Goal: Task Accomplishment & Management: Complete application form

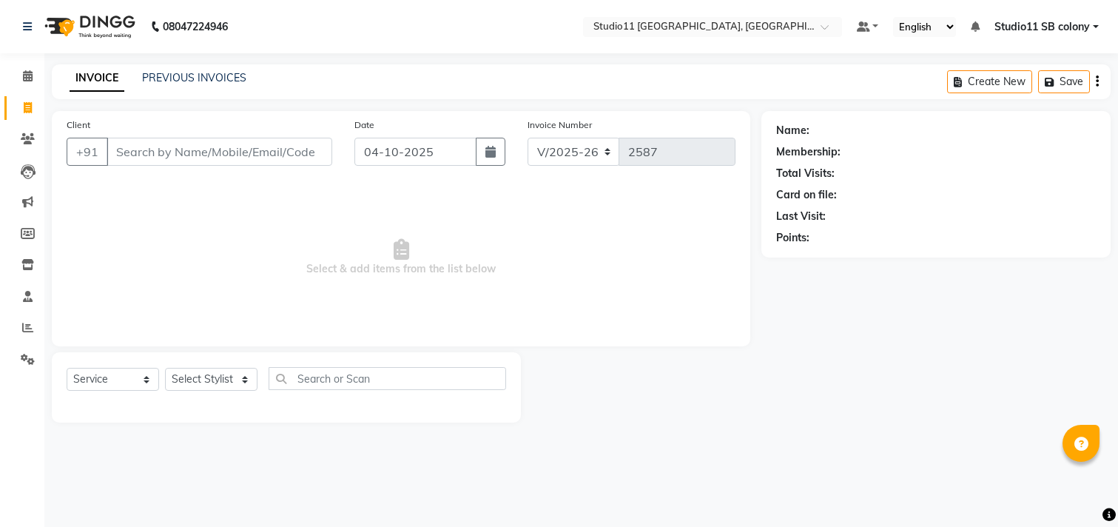
select select "7717"
select select "service"
click at [212, 381] on select "Select Stylist [PERSON_NAME] Dani [PERSON_NAME] Josna kaif [PERSON_NAME] [PERSO…" at bounding box center [211, 379] width 92 height 23
select select "68830"
click at [165, 368] on select "Select Stylist [PERSON_NAME] Dani [PERSON_NAME] Josna kaif [PERSON_NAME] [PERSO…" at bounding box center [211, 379] width 92 height 23
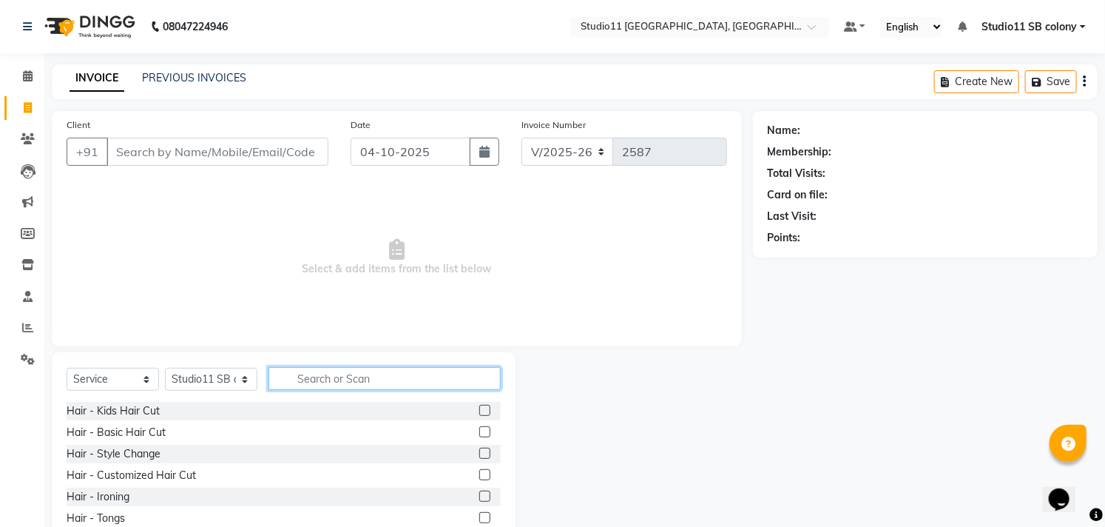
click at [334, 371] on input "text" at bounding box center [385, 378] width 232 height 23
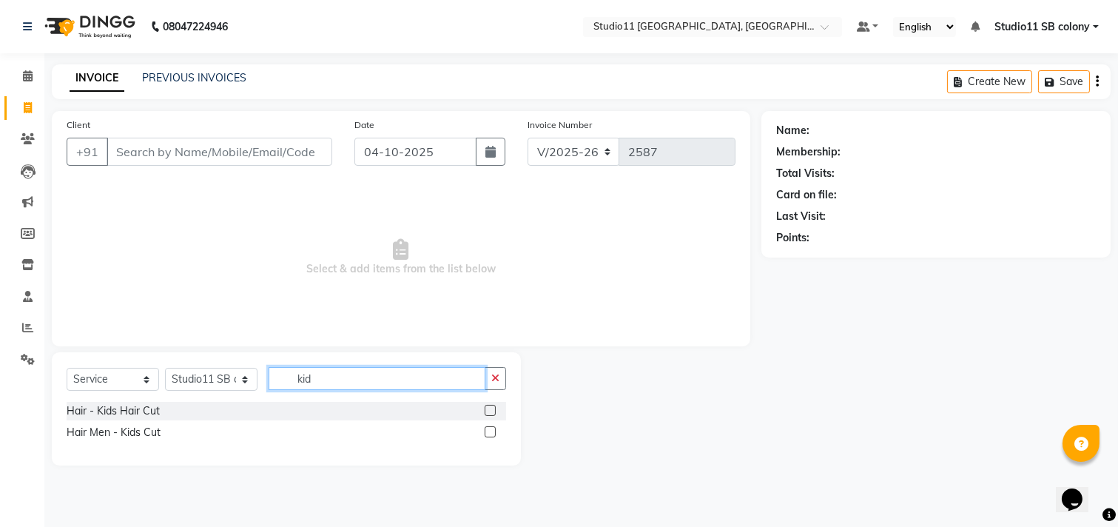
type input "kid"
click at [488, 409] on label at bounding box center [490, 410] width 11 height 11
click at [488, 409] on input "checkbox" at bounding box center [490, 411] width 10 height 10
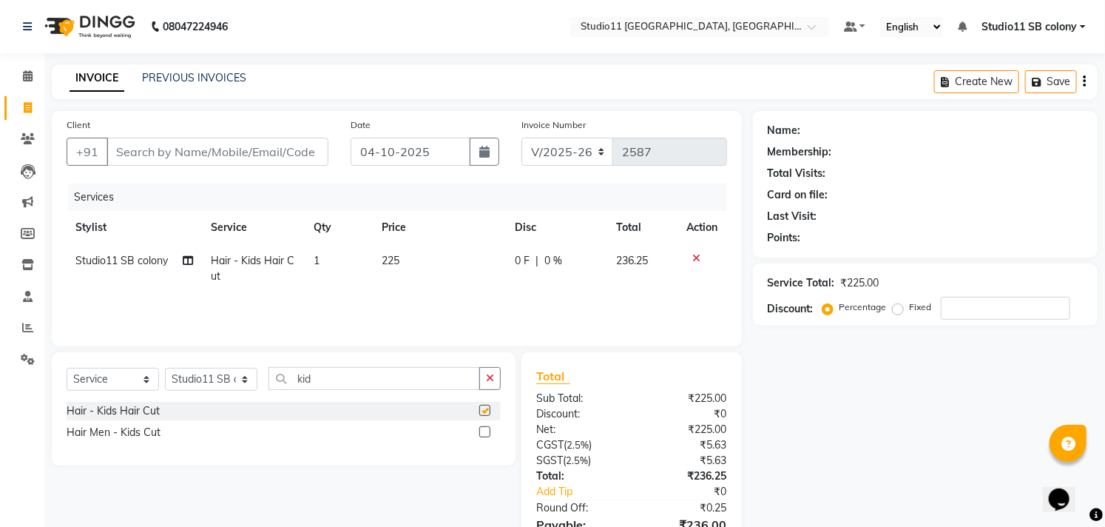
checkbox input "false"
click at [238, 152] on input "Client" at bounding box center [218, 152] width 222 height 28
type input "9"
type input "0"
type input "9496560643"
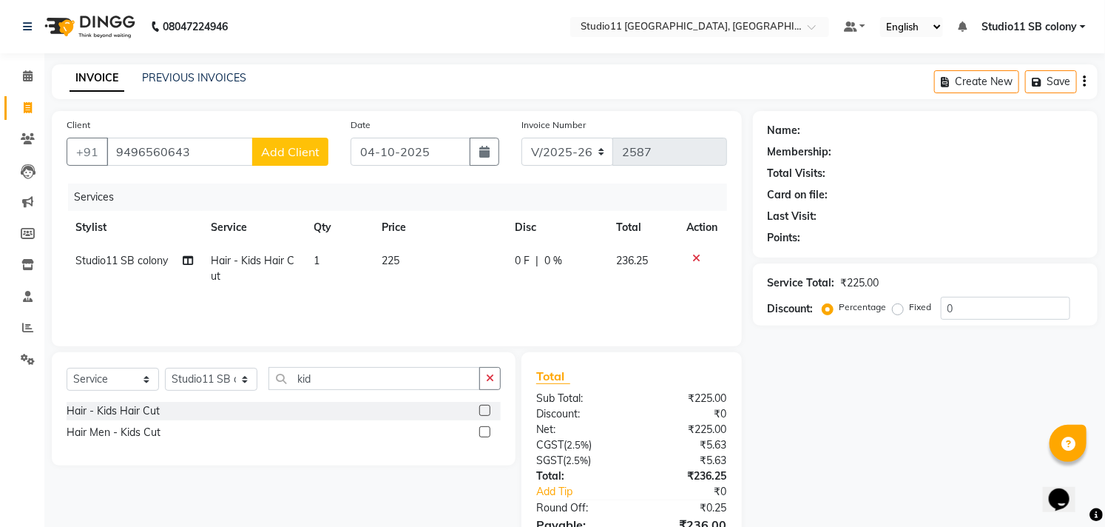
click at [285, 159] on button "Add Client" at bounding box center [290, 152] width 76 height 28
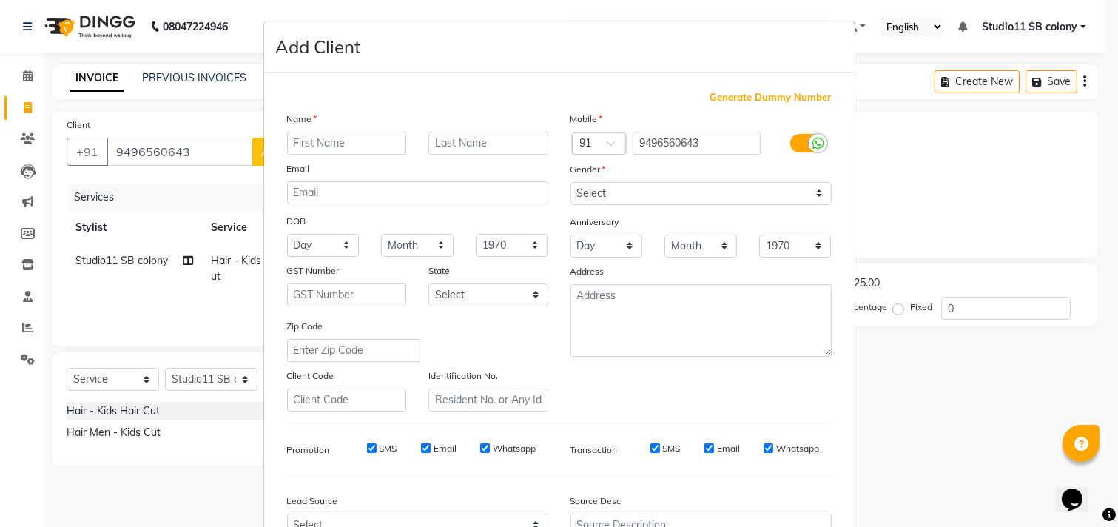
click at [311, 144] on input "text" at bounding box center [347, 143] width 120 height 23
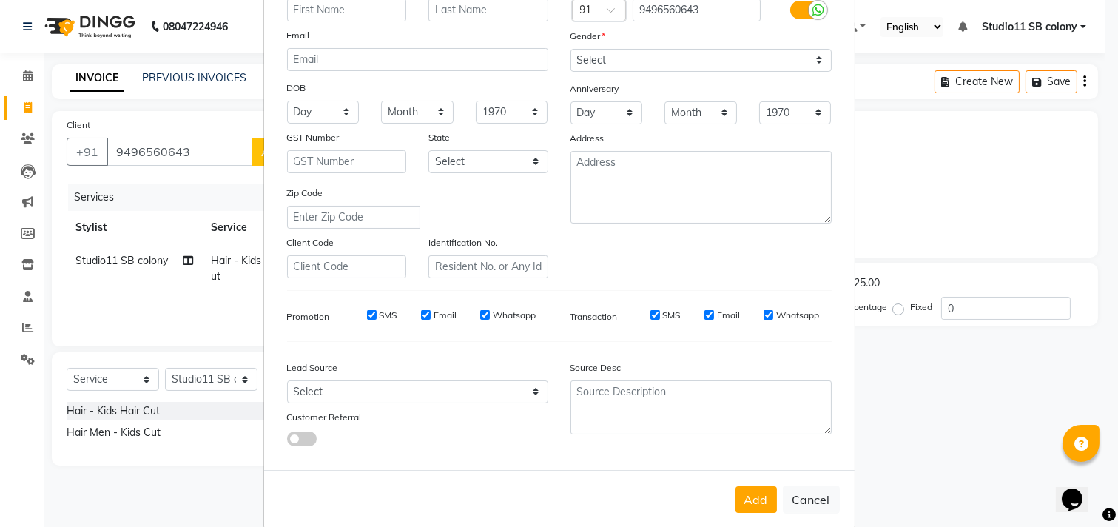
scroll to position [157, 0]
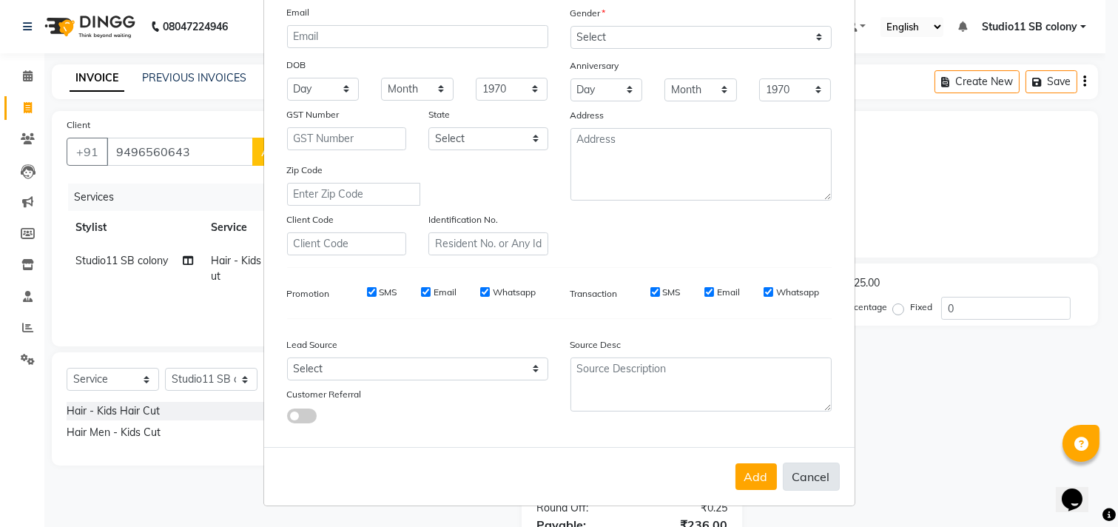
click at [817, 468] on button "Cancel" at bounding box center [811, 476] width 57 height 28
select select
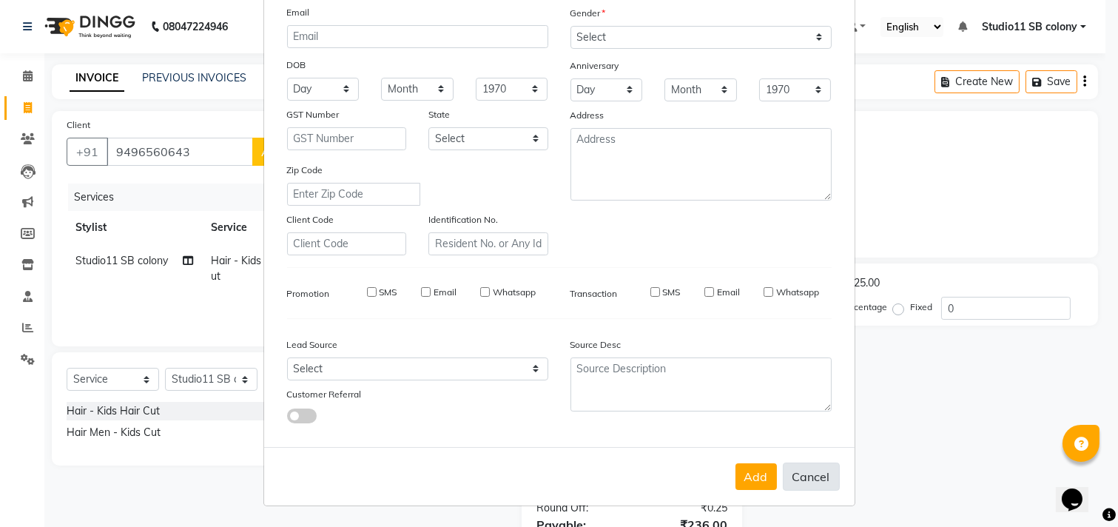
select select
checkbox input "false"
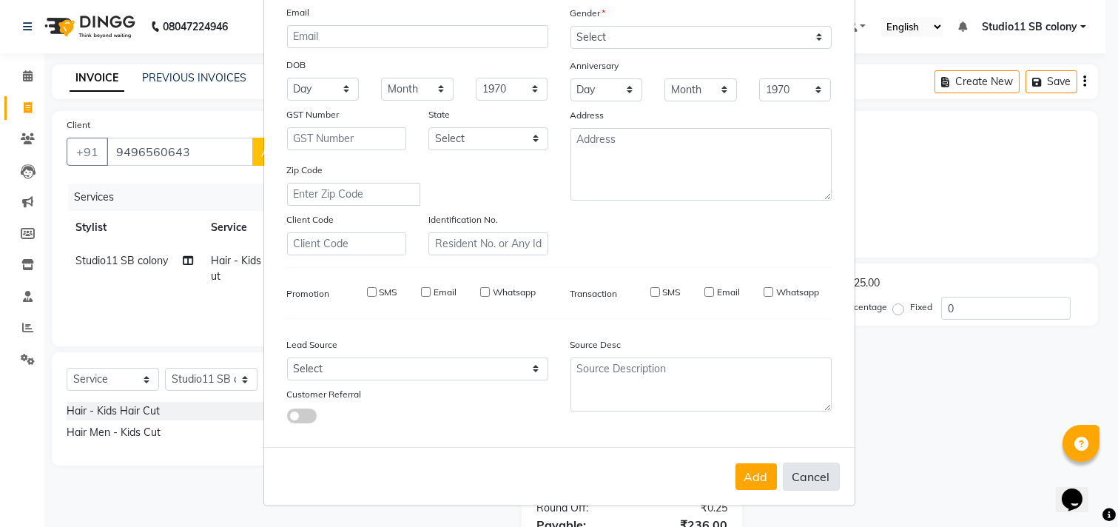
checkbox input "false"
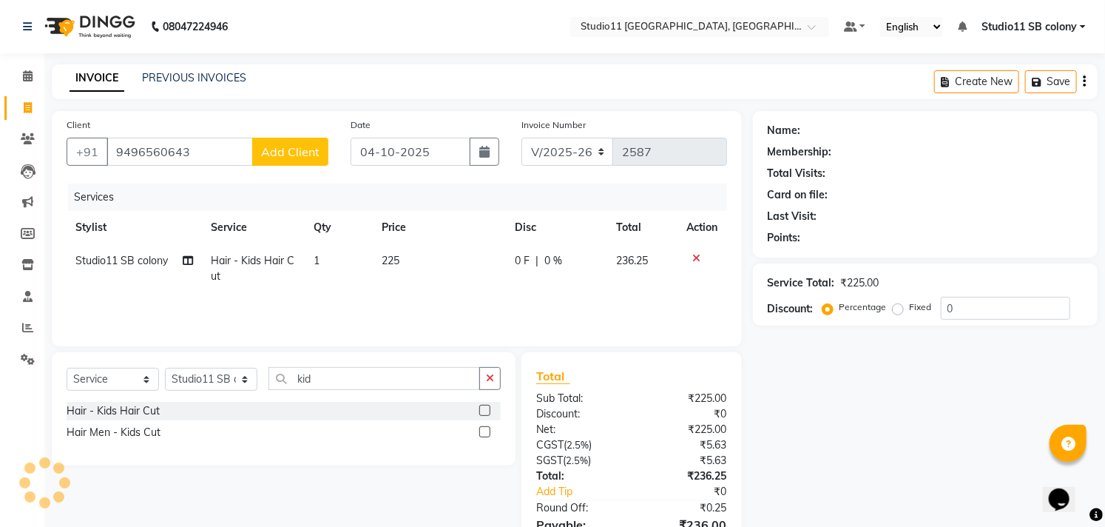
click at [282, 154] on span "Add Client" at bounding box center [290, 151] width 58 height 15
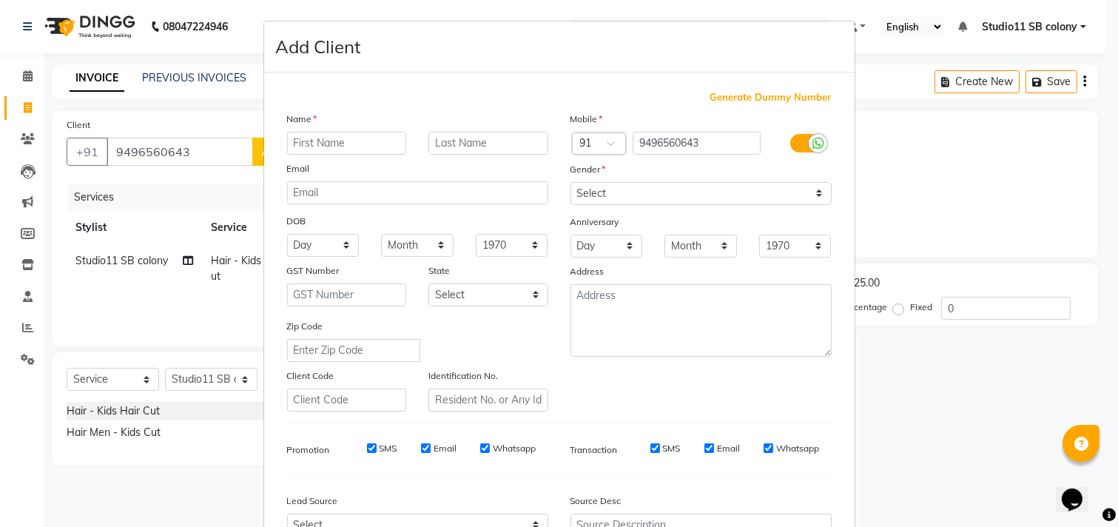
click at [323, 146] on input "text" at bounding box center [347, 143] width 120 height 23
type input "a"
type input "Ajith"
click at [618, 196] on select "Select [DEMOGRAPHIC_DATA] [DEMOGRAPHIC_DATA] Other Prefer Not To Say" at bounding box center [700, 193] width 261 height 23
click at [570, 182] on select "Select [DEMOGRAPHIC_DATA] [DEMOGRAPHIC_DATA] Other Prefer Not To Say" at bounding box center [700, 193] width 261 height 23
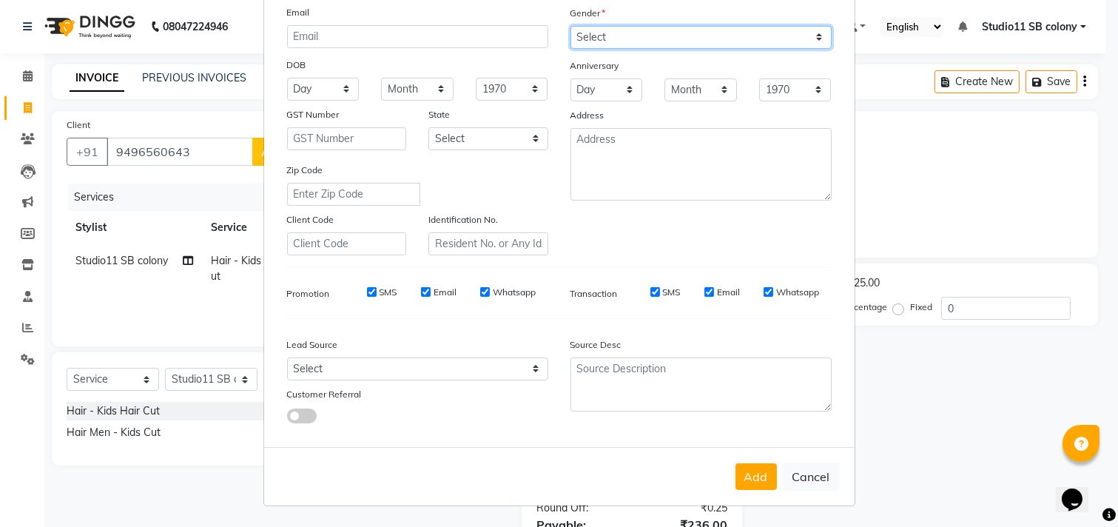
click at [595, 39] on select "Select [DEMOGRAPHIC_DATA] [DEMOGRAPHIC_DATA] Other Prefer Not To Say" at bounding box center [700, 37] width 261 height 23
select select "[DEMOGRAPHIC_DATA]"
click at [570, 26] on select "Select [DEMOGRAPHIC_DATA] [DEMOGRAPHIC_DATA] Other Prefer Not To Say" at bounding box center [700, 37] width 261 height 23
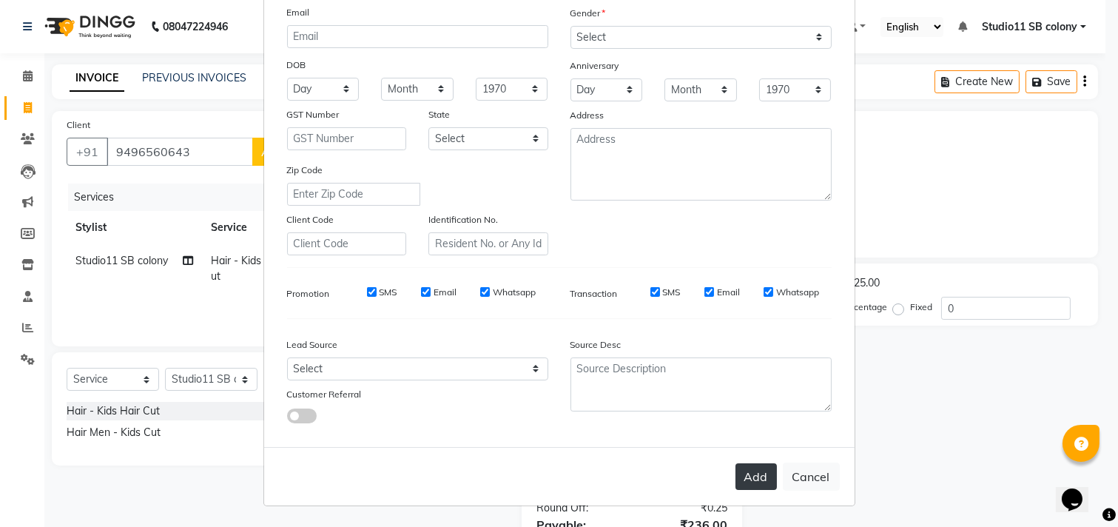
click at [749, 476] on button "Add" at bounding box center [755, 476] width 41 height 27
select select
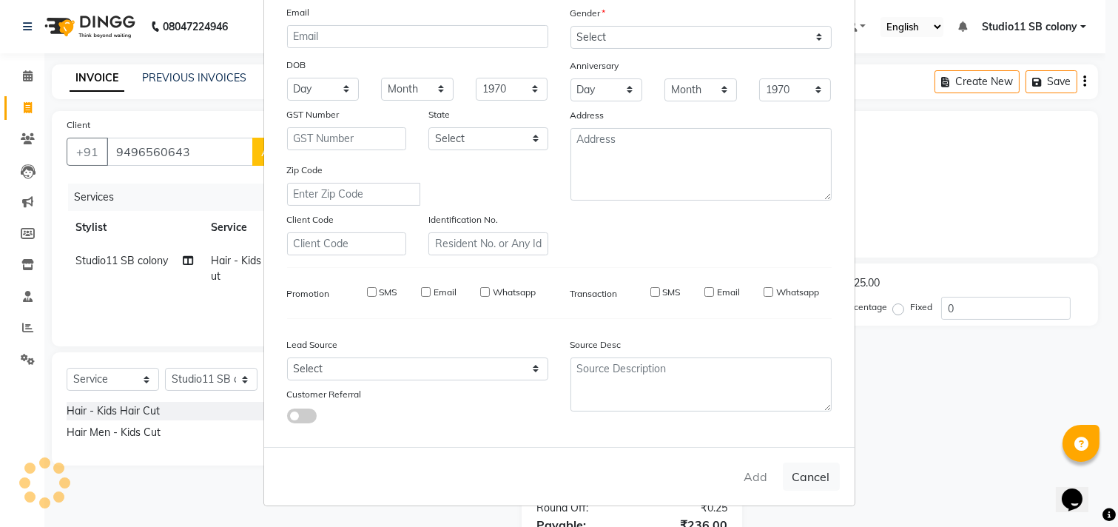
select select
checkbox input "false"
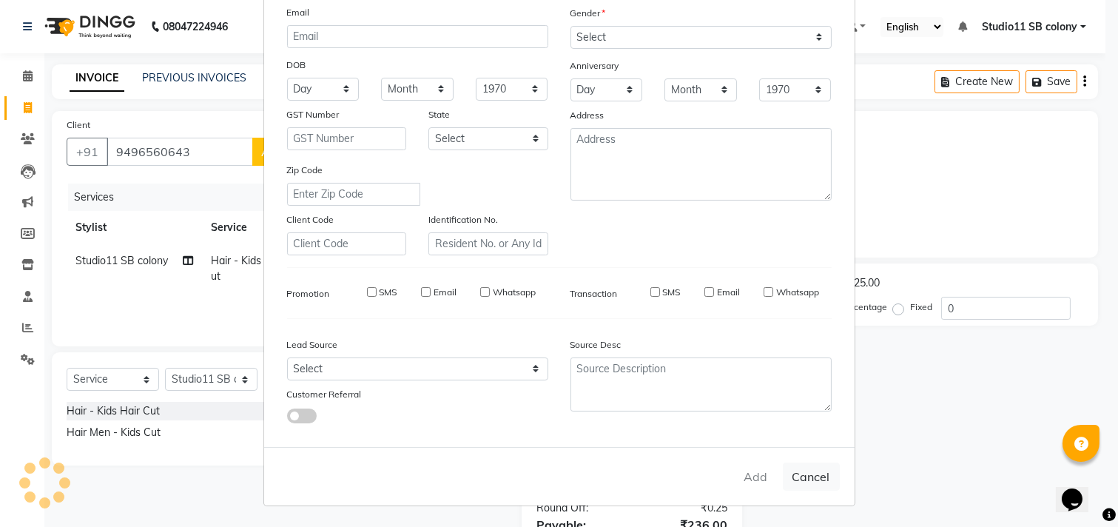
checkbox input "false"
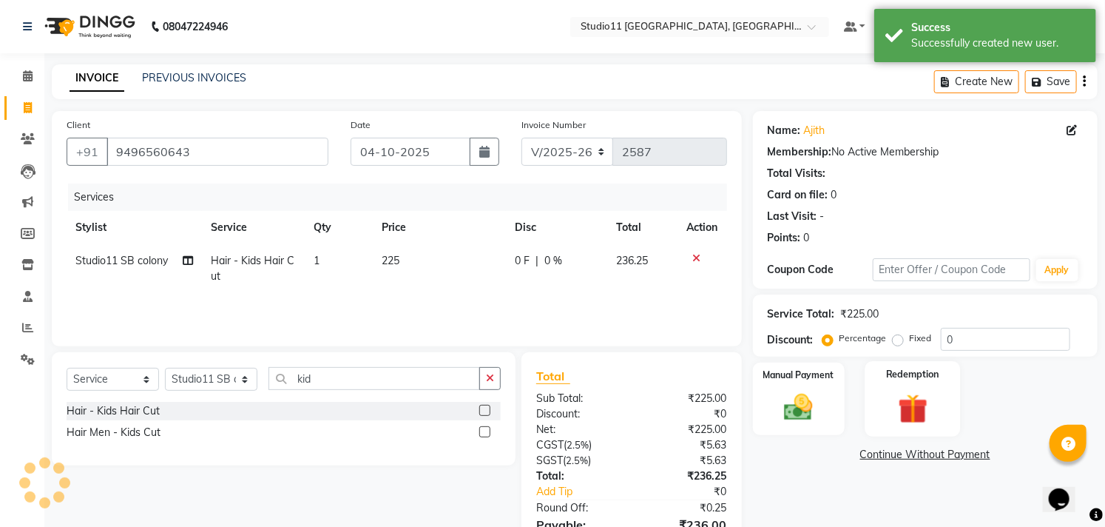
scroll to position [80, 0]
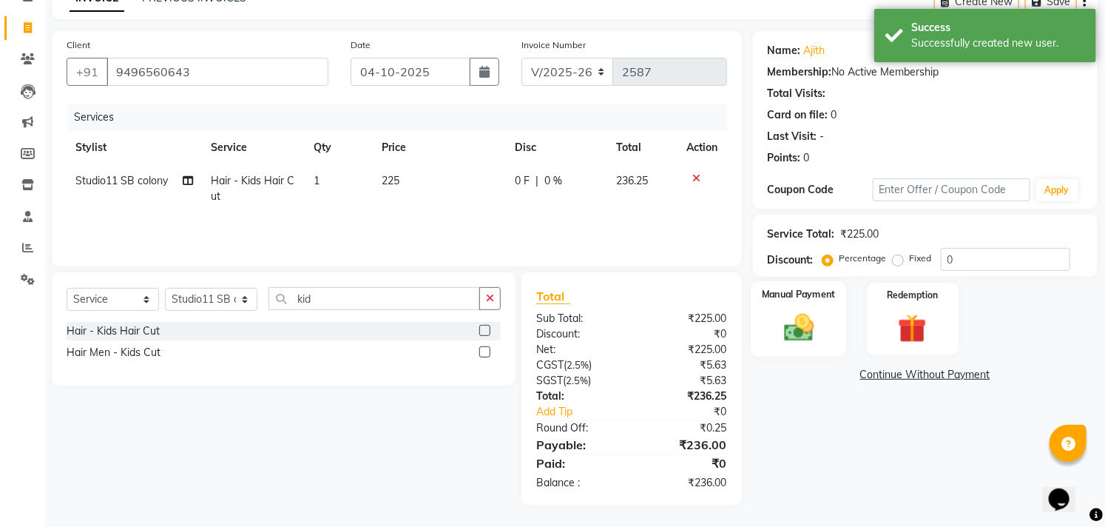
click at [809, 327] on img at bounding box center [799, 328] width 49 height 34
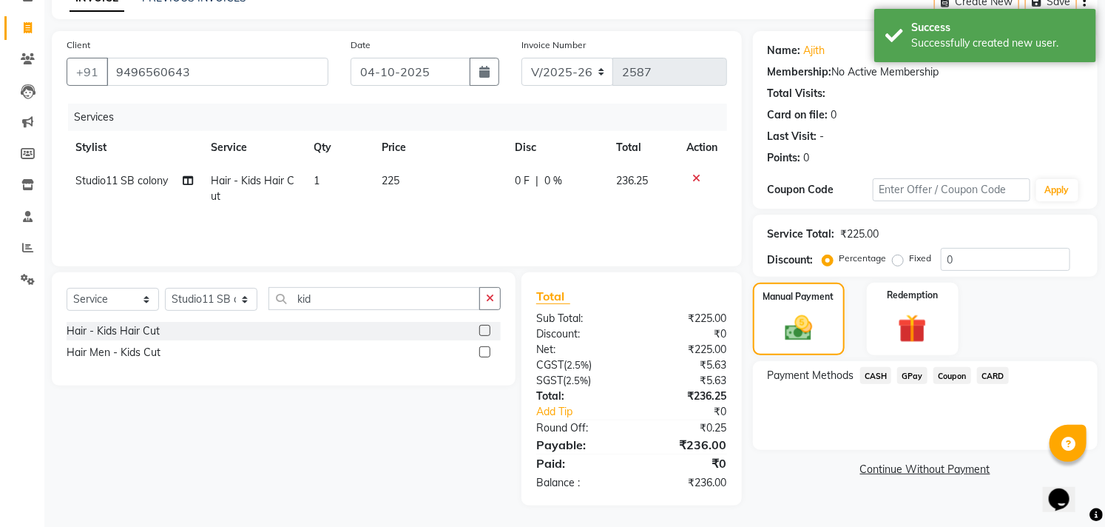
click at [908, 372] on span "GPay" at bounding box center [912, 375] width 30 height 17
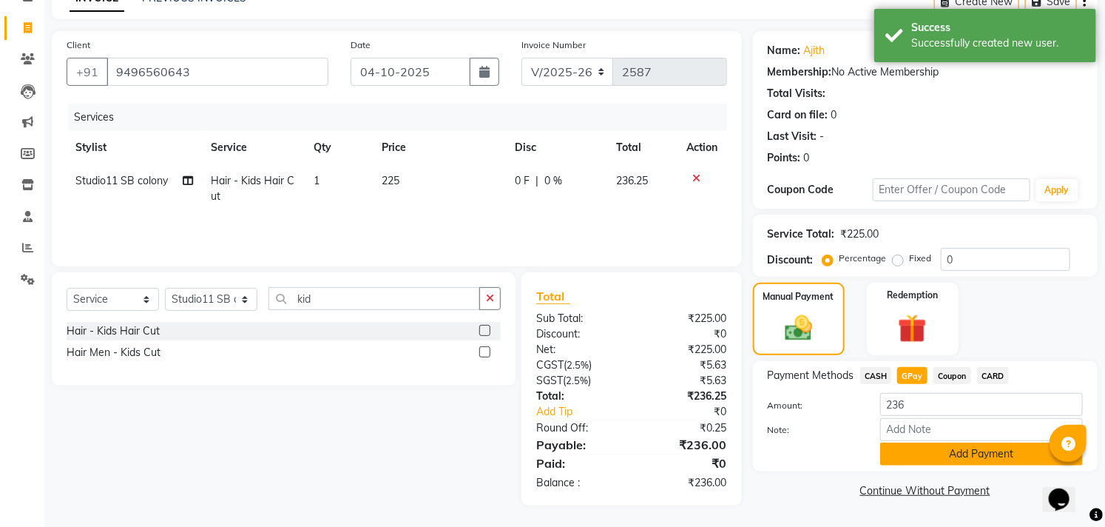
click at [957, 456] on button "Add Payment" at bounding box center [981, 453] width 203 height 23
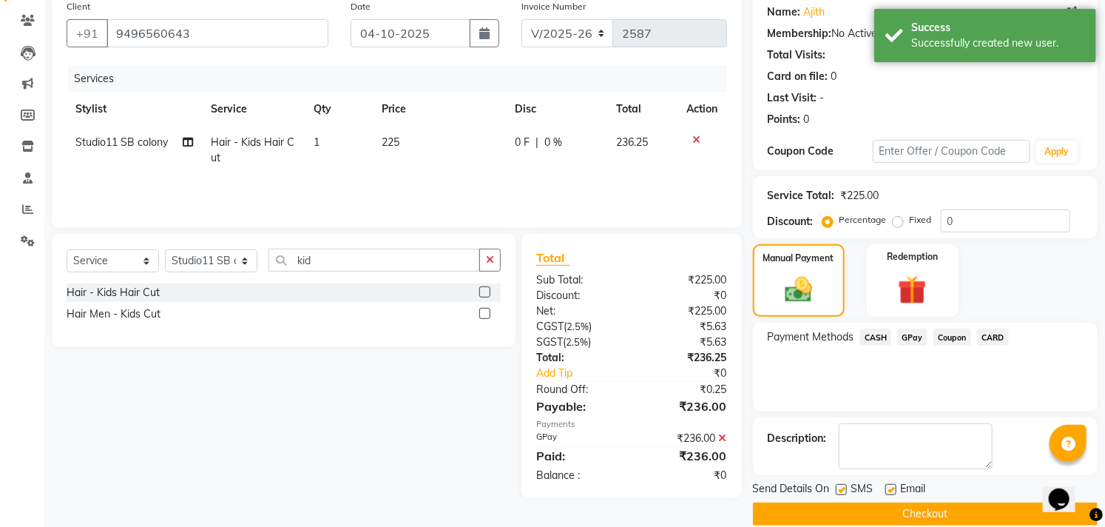
scroll to position [138, 0]
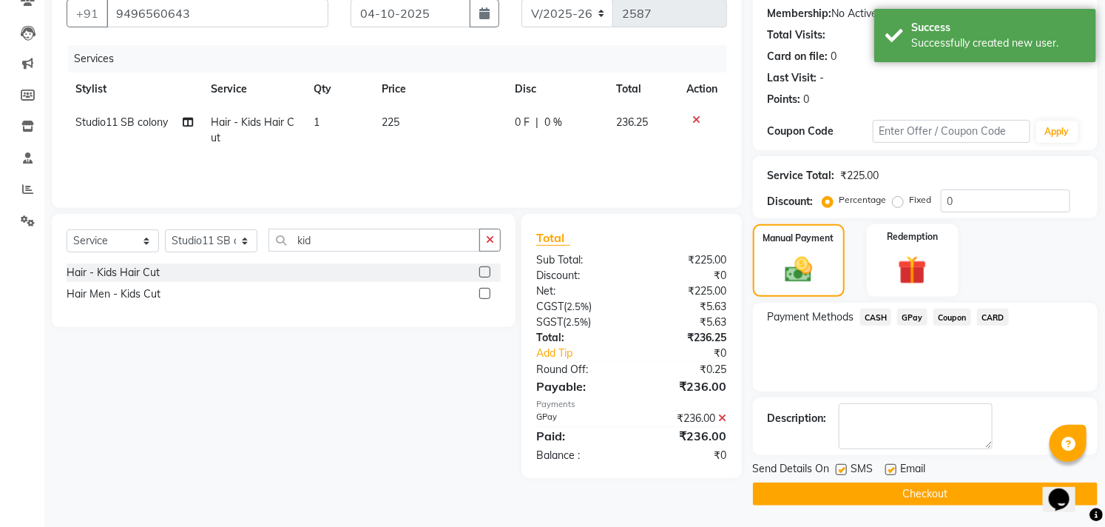
click at [894, 468] on label at bounding box center [891, 469] width 11 height 11
click at [894, 468] on input "checkbox" at bounding box center [891, 470] width 10 height 10
checkbox input "false"
click at [844, 469] on label at bounding box center [841, 469] width 11 height 11
click at [844, 469] on input "checkbox" at bounding box center [841, 470] width 10 height 10
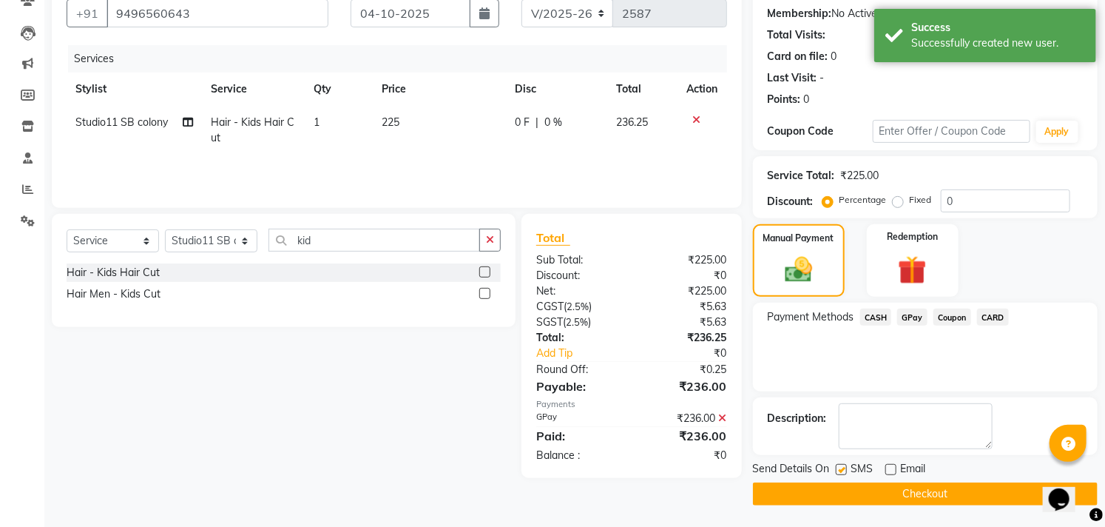
checkbox input "false"
click at [862, 489] on button "Checkout" at bounding box center [925, 493] width 345 height 23
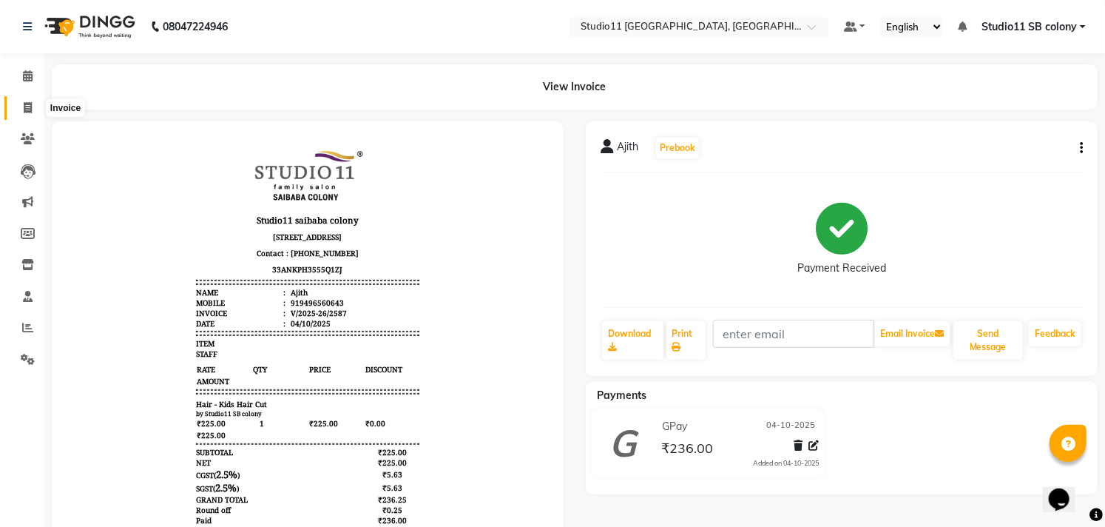
click at [33, 107] on span at bounding box center [28, 108] width 26 height 17
select select "service"
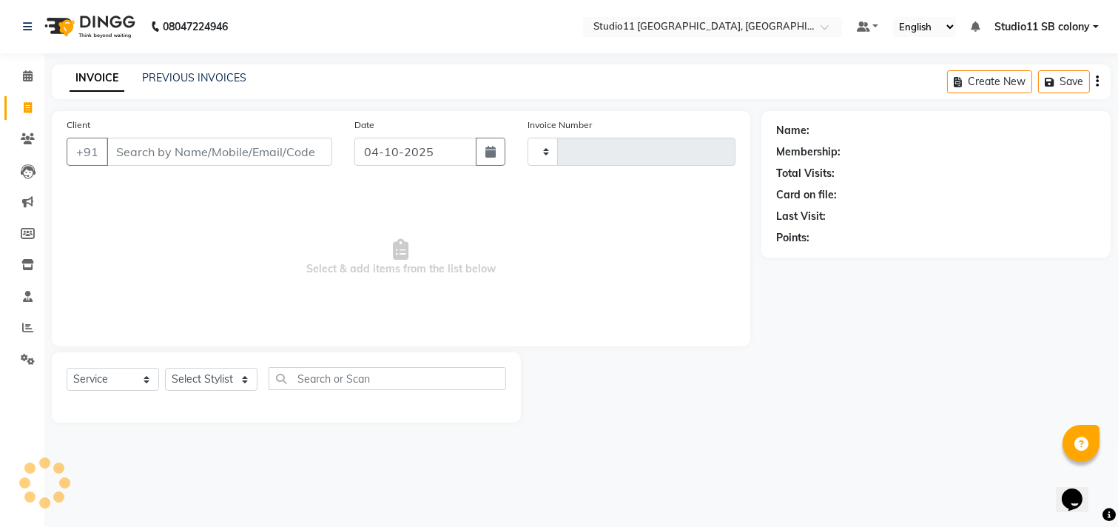
type input "2588"
select select "7717"
click at [220, 374] on select "Select Stylist [PERSON_NAME] Dani [PERSON_NAME] Josna kaif [PERSON_NAME] [PERSO…" at bounding box center [211, 379] width 92 height 23
select select "85620"
click at [165, 368] on select "Select Stylist [PERSON_NAME] Dani [PERSON_NAME] Josna kaif [PERSON_NAME] [PERSO…" at bounding box center [211, 379] width 92 height 23
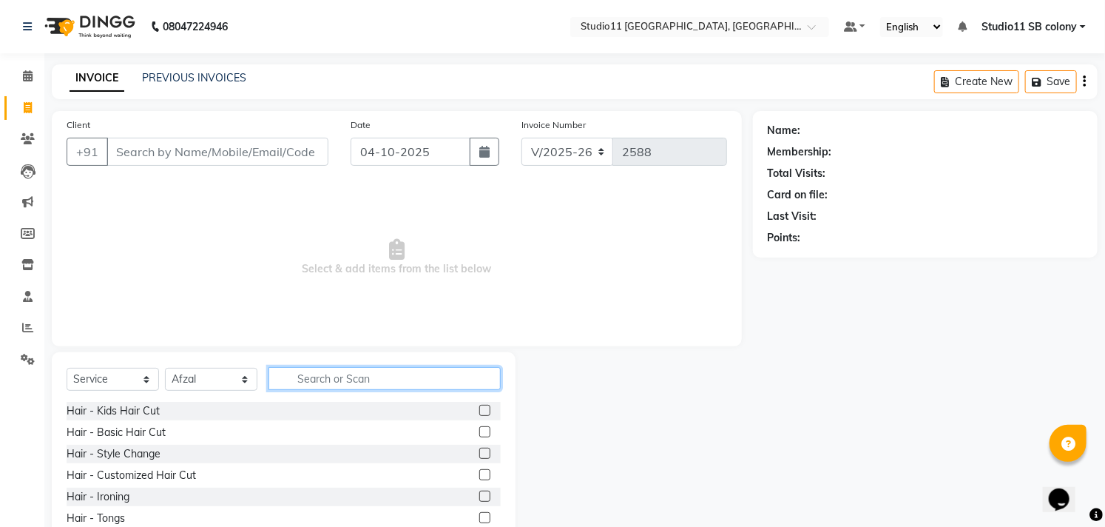
click at [321, 377] on input "text" at bounding box center [385, 378] width 232 height 23
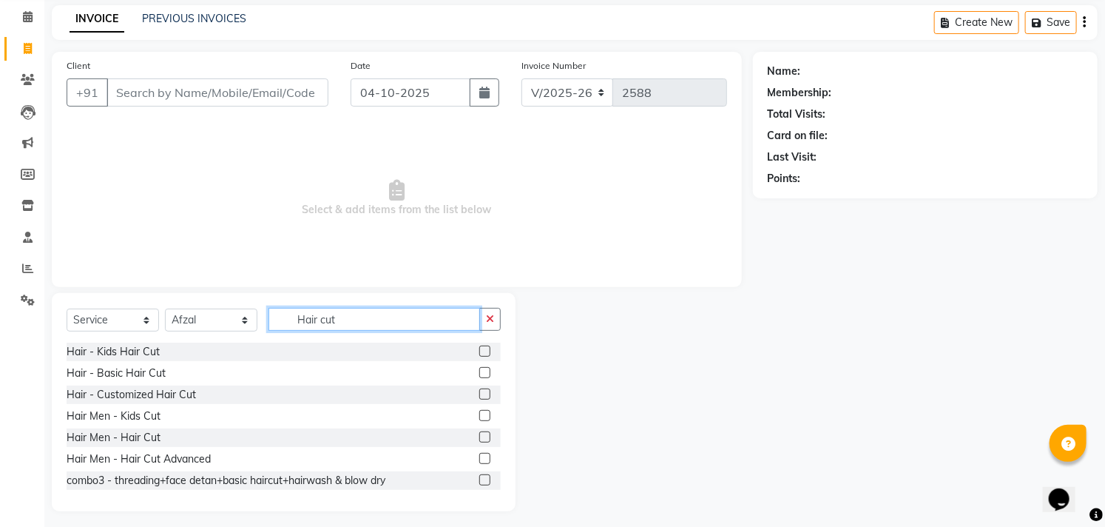
scroll to position [65, 0]
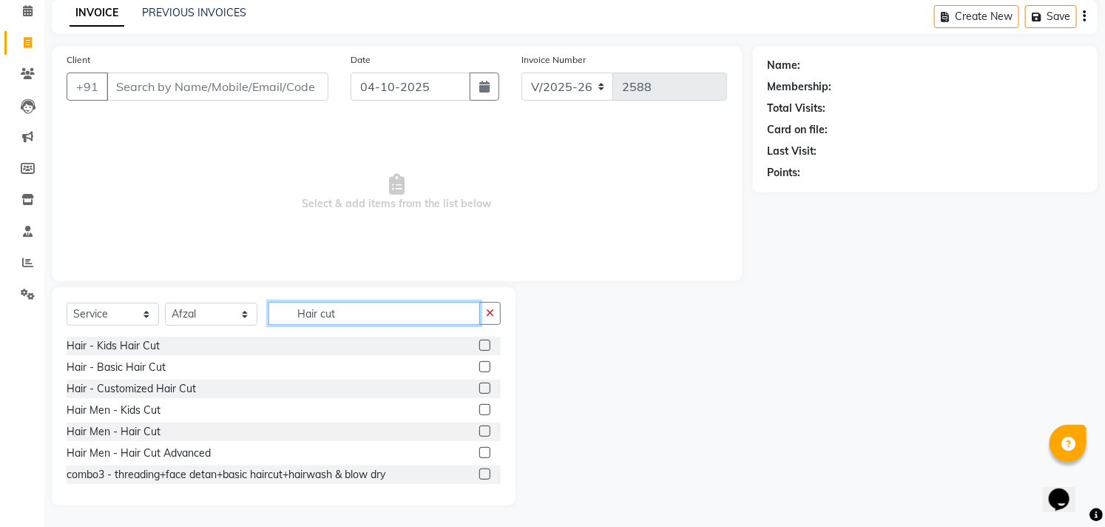
type input "Hair cut"
click at [479, 433] on label at bounding box center [484, 430] width 11 height 11
click at [479, 433] on input "checkbox" at bounding box center [484, 432] width 10 height 10
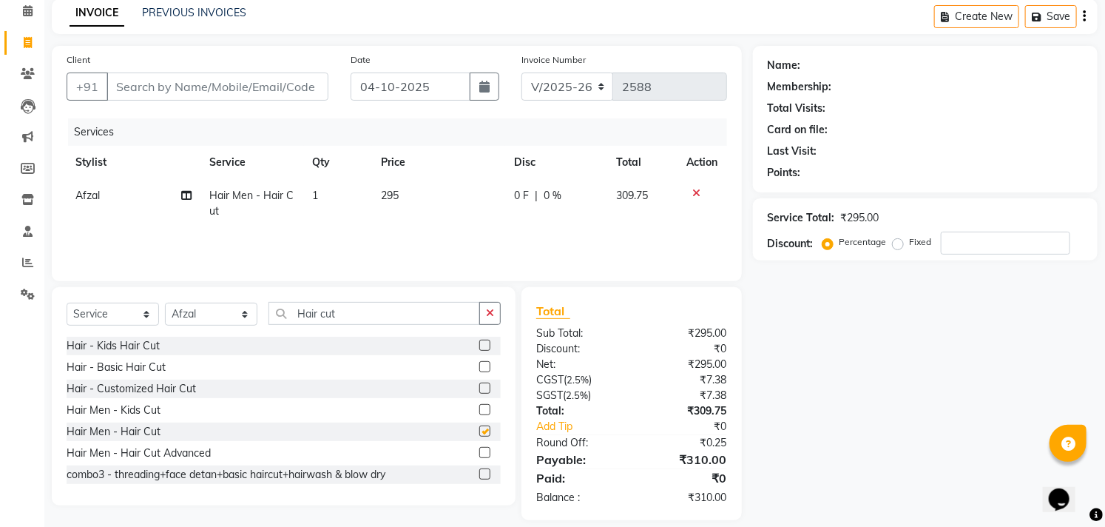
checkbox input "false"
click at [412, 314] on input "Hair cut" at bounding box center [375, 313] width 212 height 23
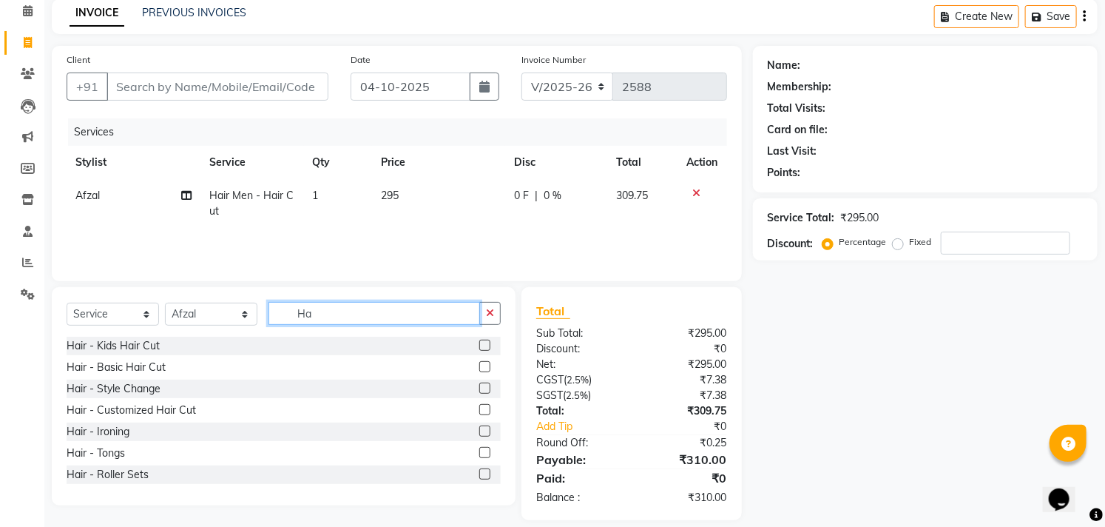
type input "H"
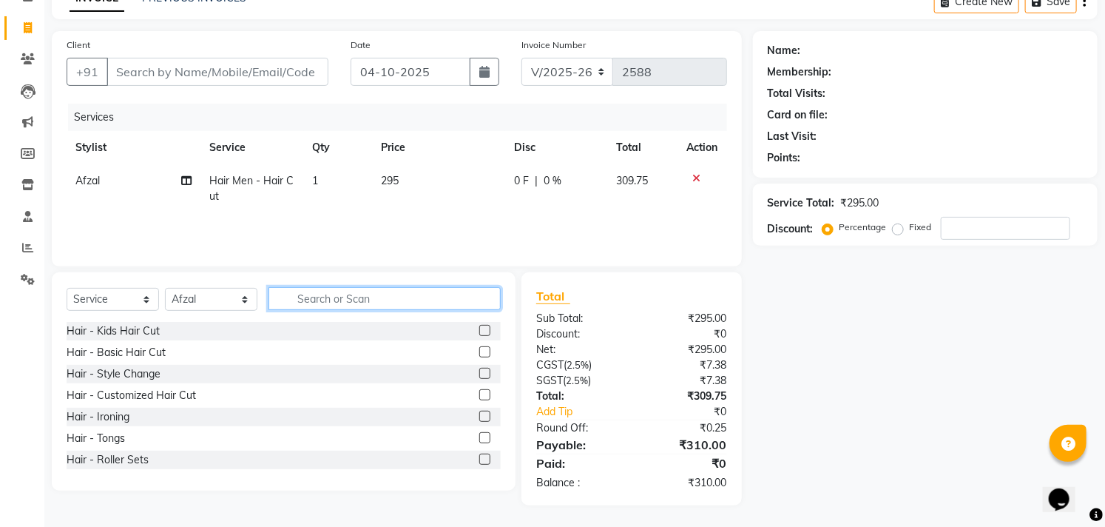
scroll to position [0, 0]
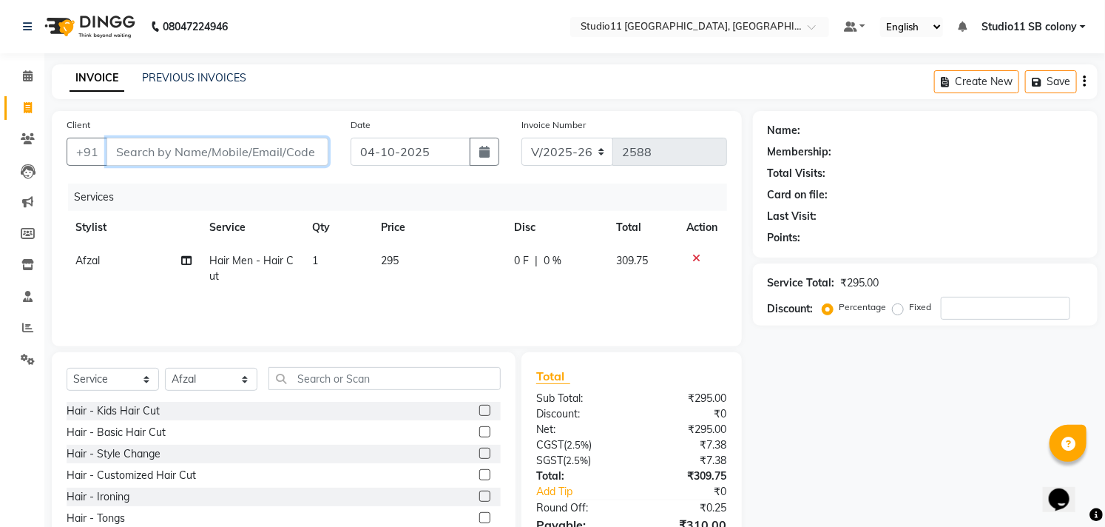
click at [306, 143] on input "Client" at bounding box center [218, 152] width 222 height 28
click at [307, 154] on input "Client" at bounding box center [218, 152] width 222 height 28
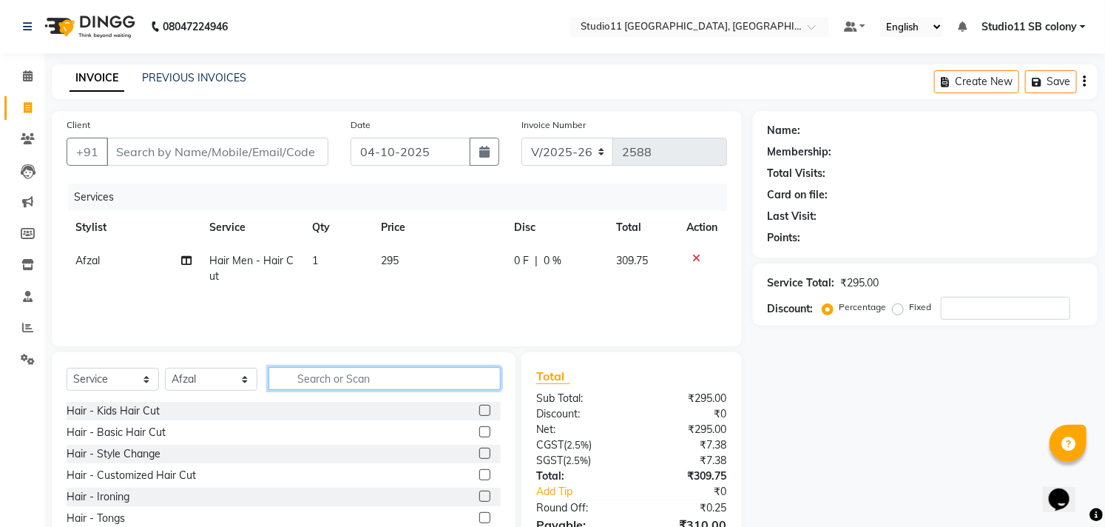
click at [333, 374] on input "text" at bounding box center [385, 378] width 232 height 23
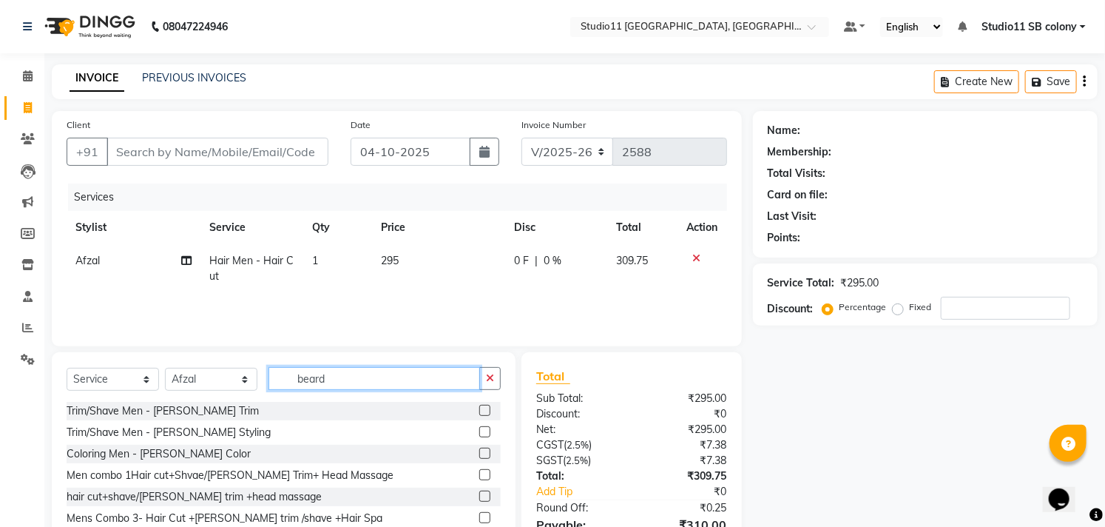
type input "beard"
click at [479, 410] on label at bounding box center [484, 410] width 11 height 11
click at [479, 410] on input "checkbox" at bounding box center [484, 411] width 10 height 10
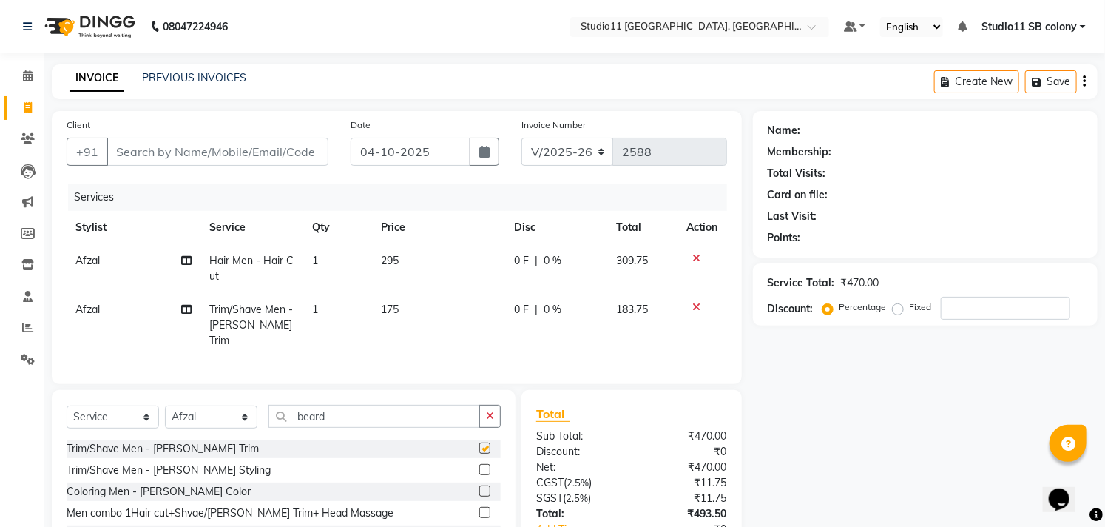
checkbox input "false"
click at [269, 149] on input "Client" at bounding box center [218, 152] width 222 height 28
type input "9"
type input "0"
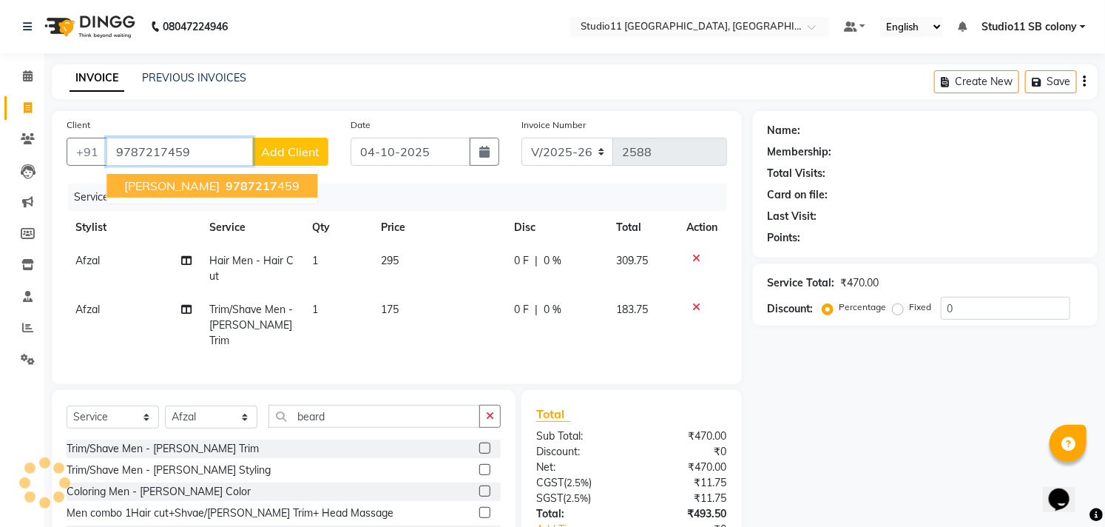
type input "9787217459"
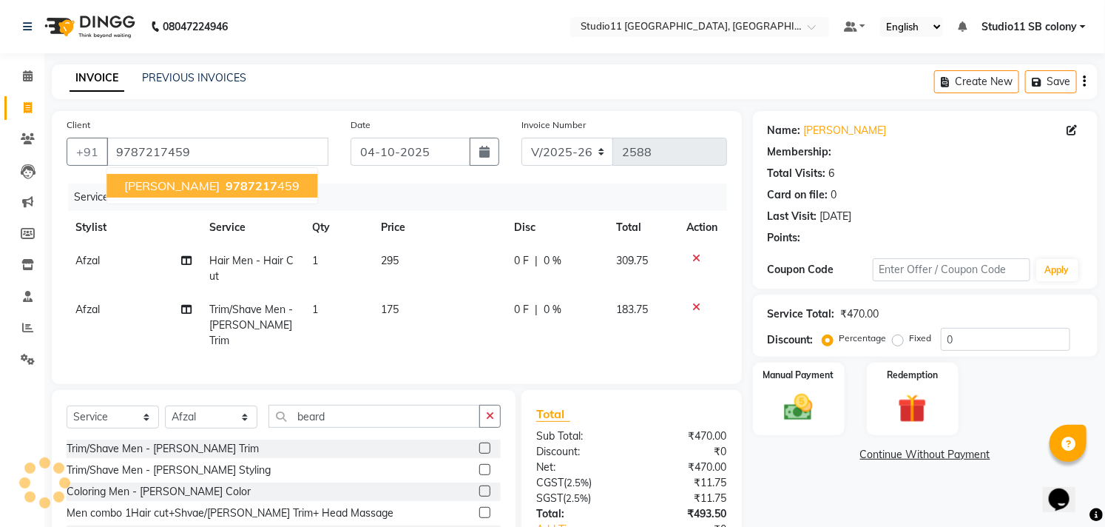
select select "1: Object"
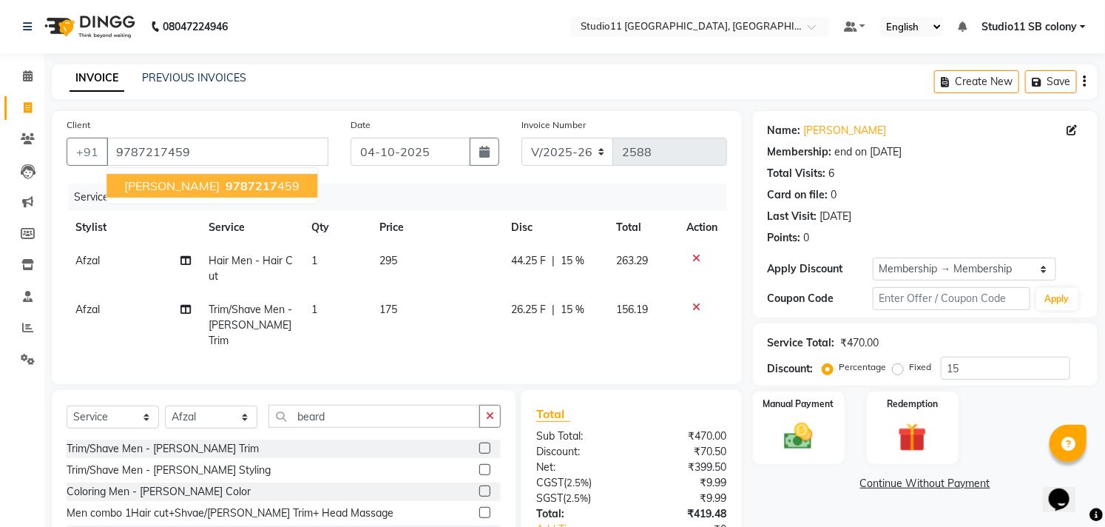
click at [228, 187] on span "9787217" at bounding box center [252, 185] width 52 height 15
type input "0"
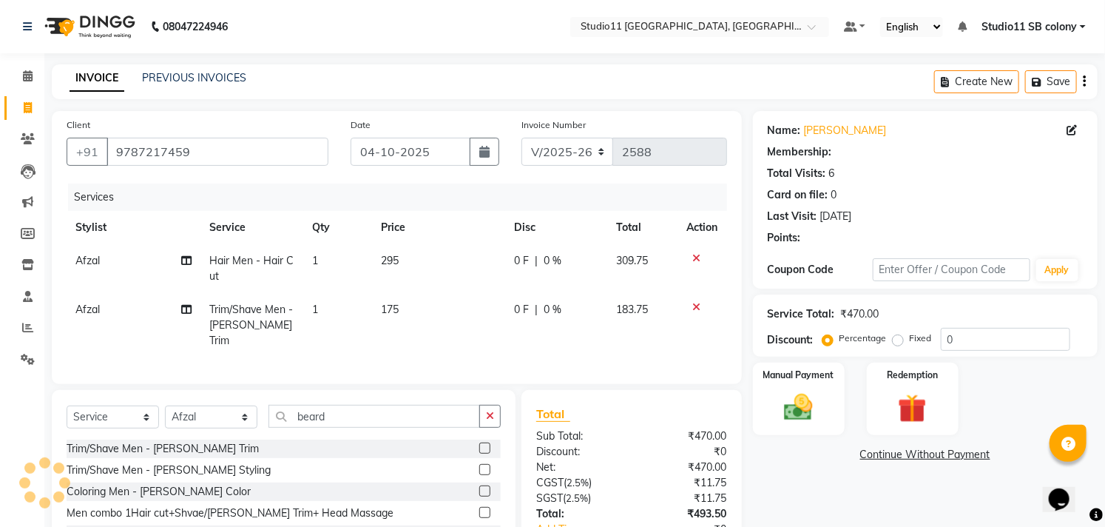
select select "1: Object"
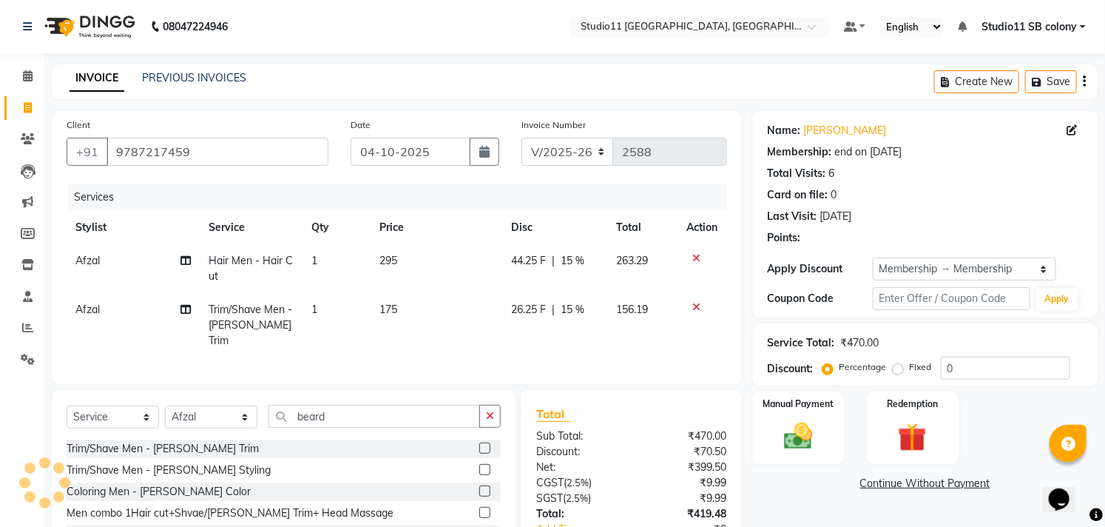
type input "15"
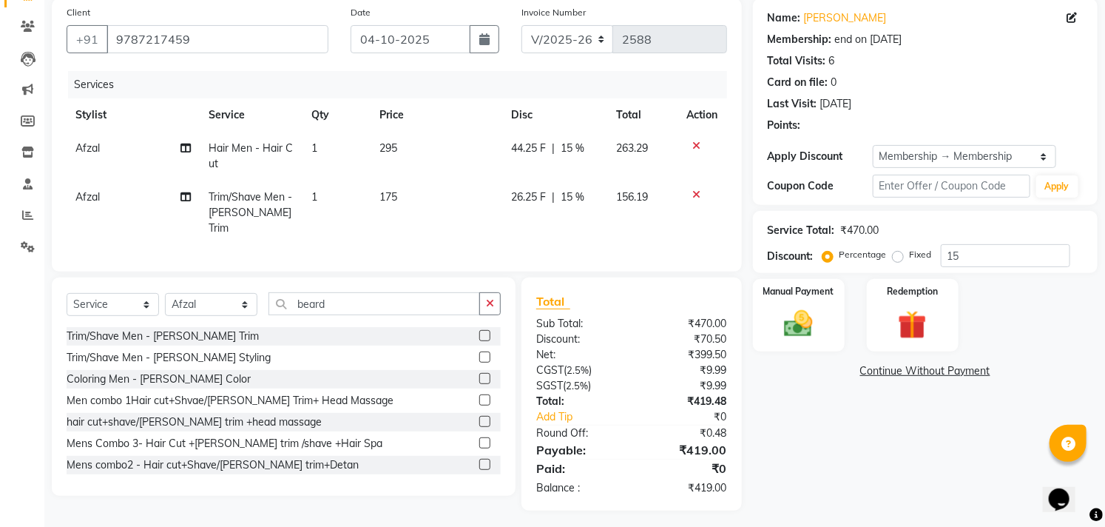
scroll to position [115, 0]
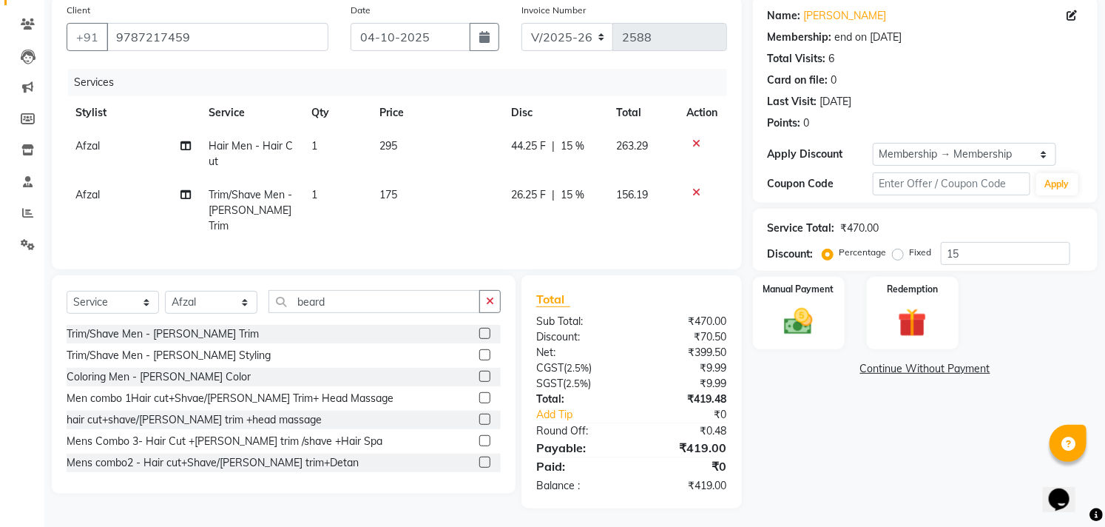
click at [439, 204] on td "175" at bounding box center [437, 210] width 132 height 64
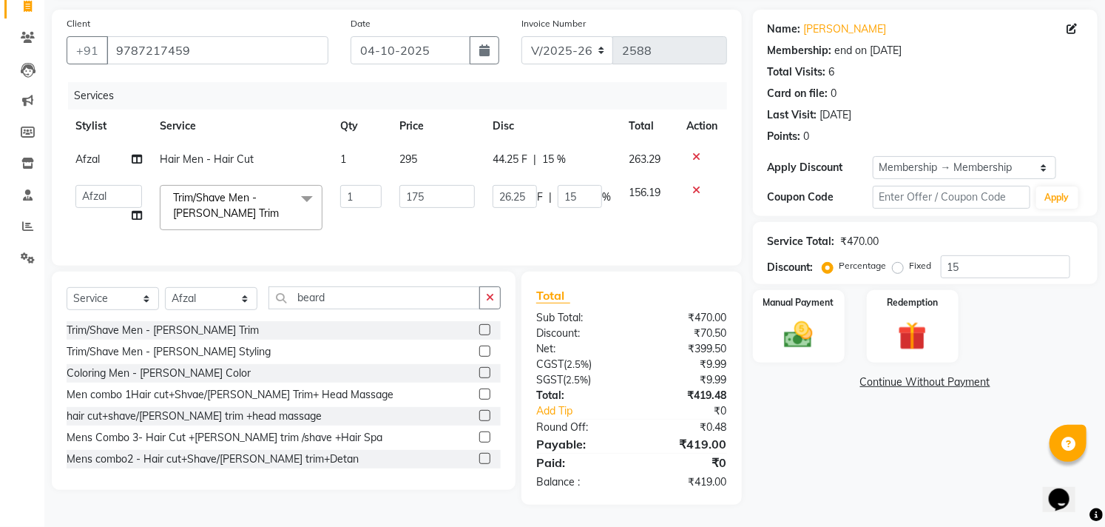
click at [445, 149] on td "295" at bounding box center [437, 159] width 93 height 33
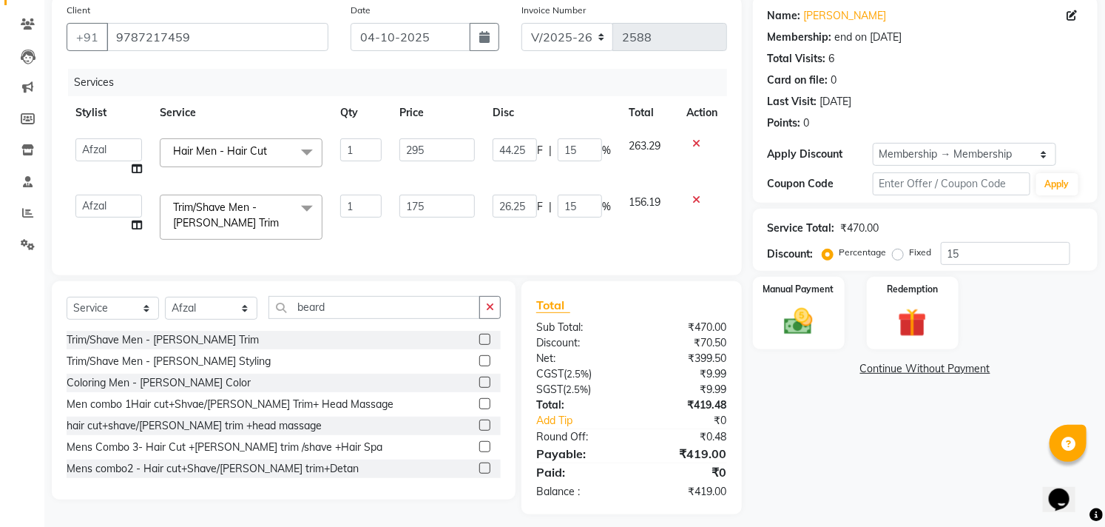
click at [445, 149] on input "295" at bounding box center [437, 149] width 75 height 23
type input "310"
click at [448, 122] on th "Price" at bounding box center [437, 112] width 93 height 33
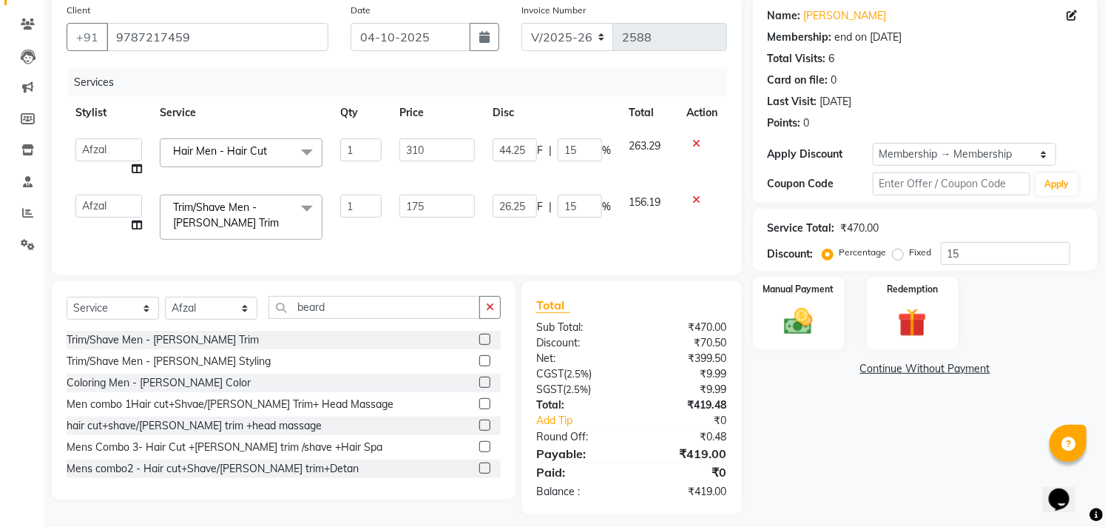
scroll to position [113, 0]
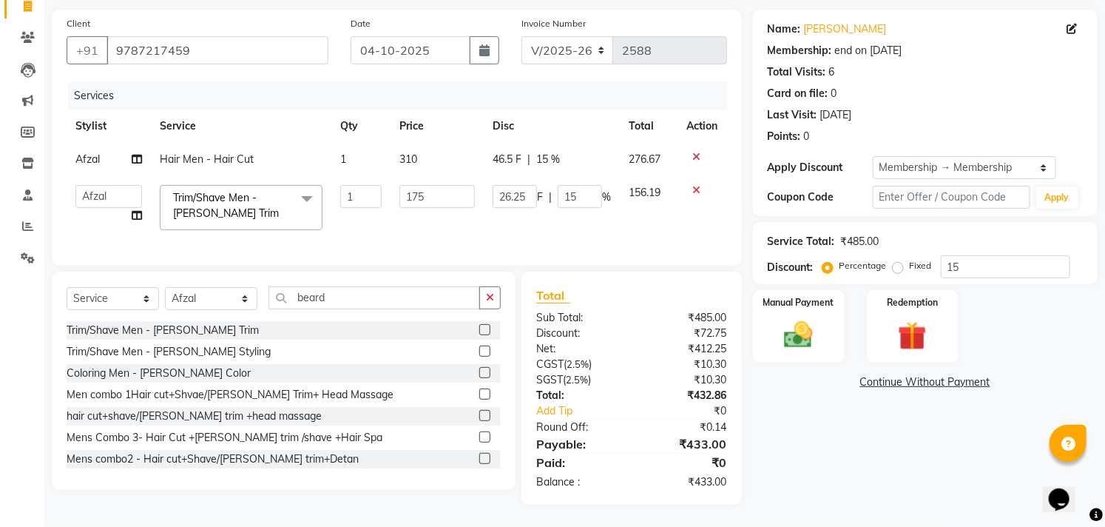
click at [476, 176] on td "175" at bounding box center [437, 207] width 93 height 63
click at [424, 190] on input "175" at bounding box center [437, 196] width 75 height 23
click at [425, 190] on input "175" at bounding box center [437, 196] width 75 height 23
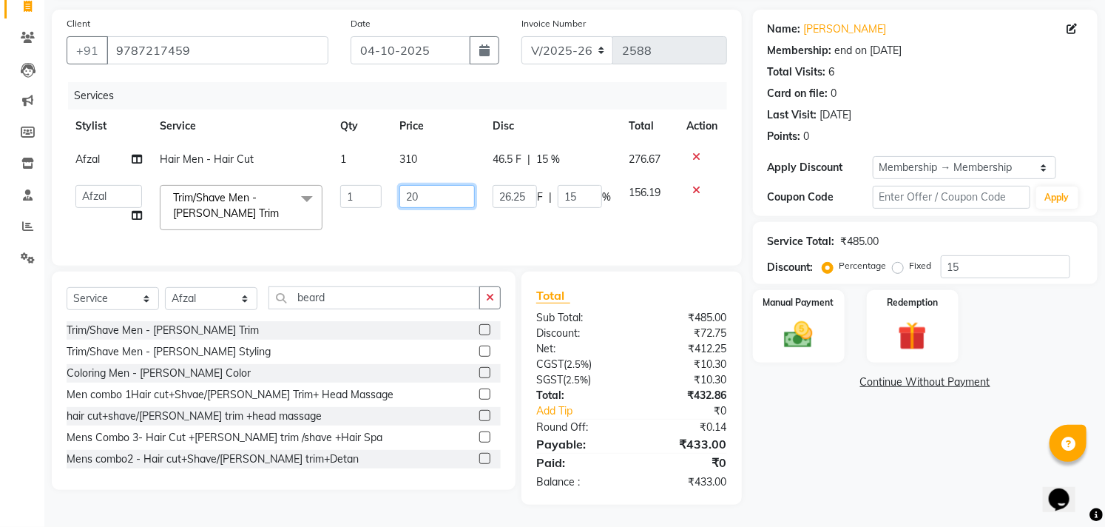
type input "207"
click at [424, 143] on td "310" at bounding box center [437, 159] width 93 height 33
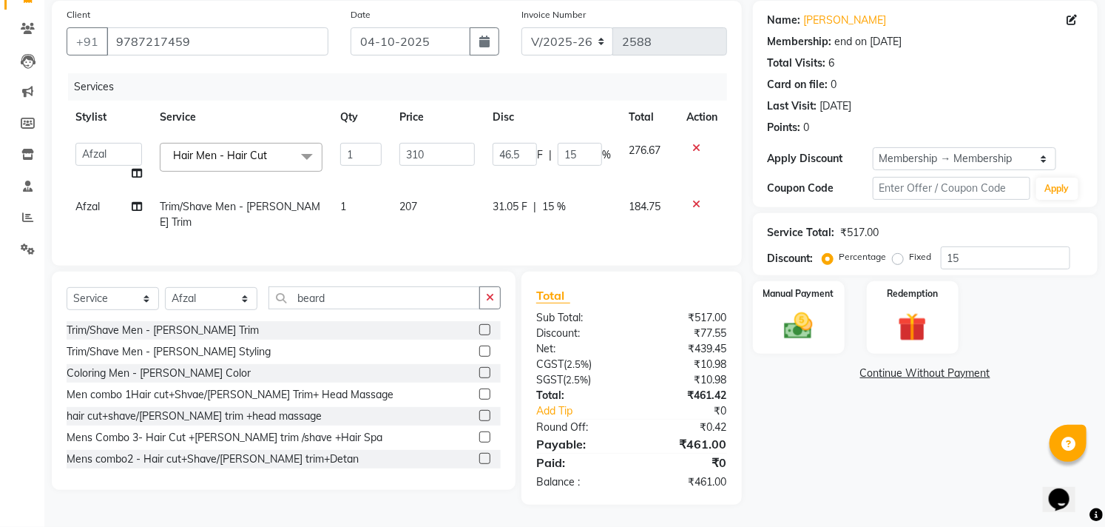
scroll to position [107, 0]
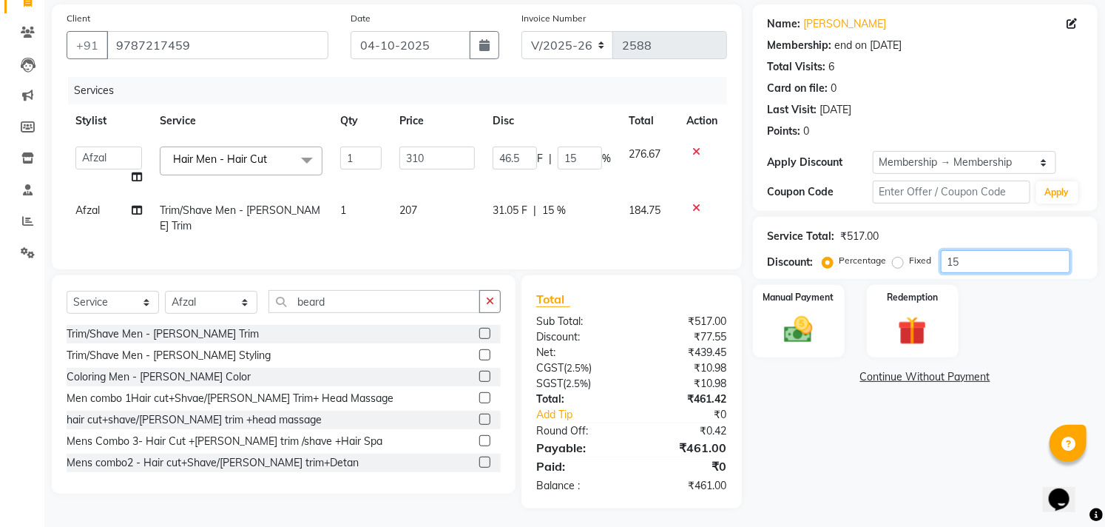
click at [973, 266] on input "15" at bounding box center [1005, 261] width 129 height 23
type input "1"
type input "3.1"
type input "1"
type input "10"
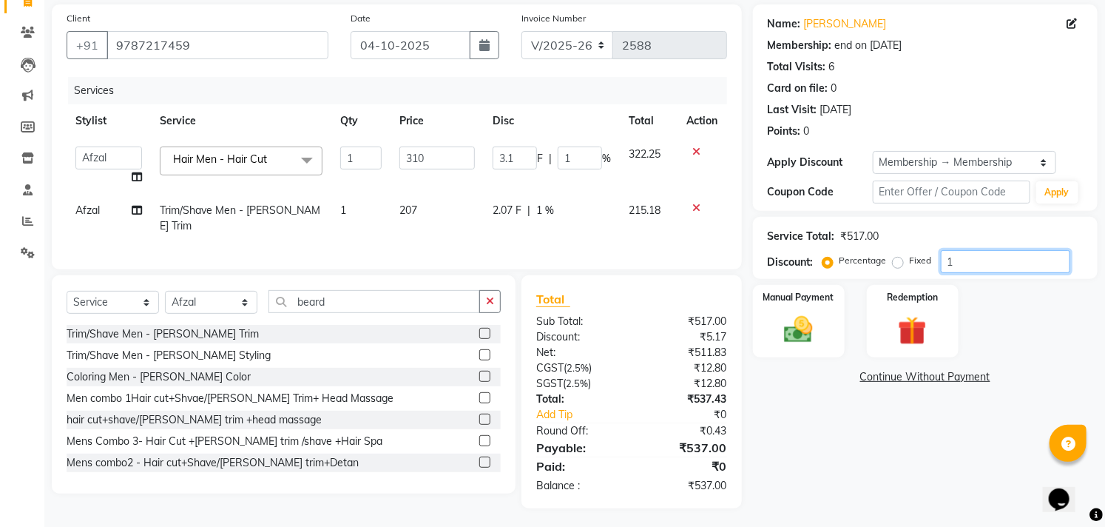
type input "31"
type input "10"
click at [973, 301] on div "Manual Payment Redemption" at bounding box center [925, 321] width 367 height 73
click at [979, 260] on input "10" at bounding box center [1005, 261] width 129 height 23
type input "1"
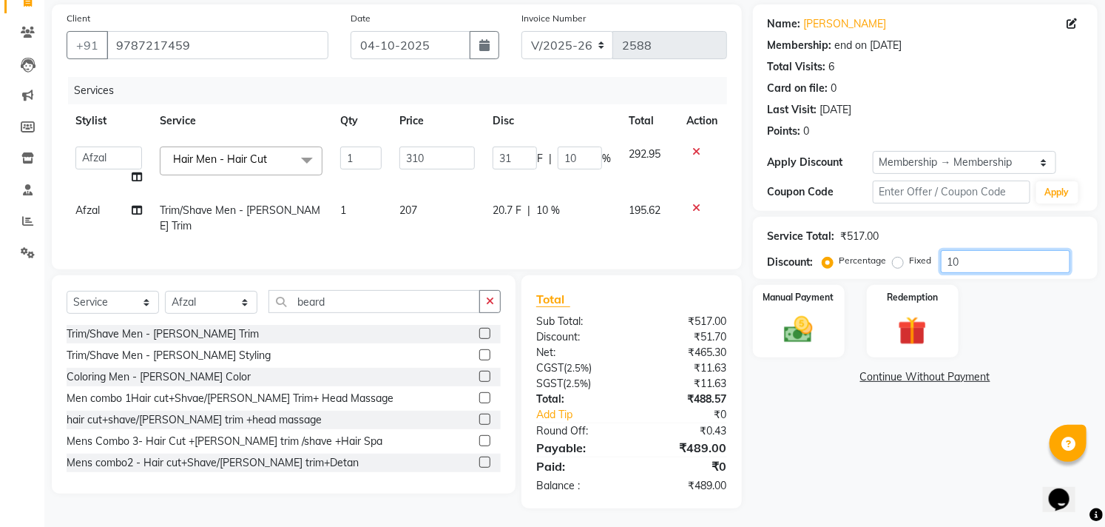
type input "3.1"
type input "1"
type input "15"
type input "46.5"
type input "15"
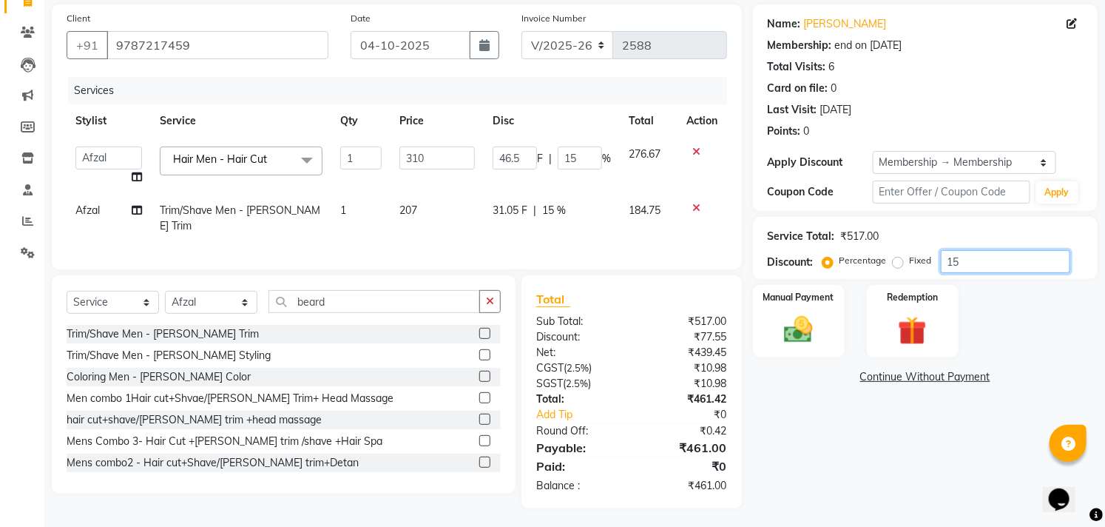
type input "15"
click at [974, 303] on div "Manual Payment Redemption" at bounding box center [925, 321] width 367 height 73
click at [590, 129] on th "Disc" at bounding box center [552, 120] width 136 height 33
click at [812, 320] on img at bounding box center [799, 330] width 49 height 34
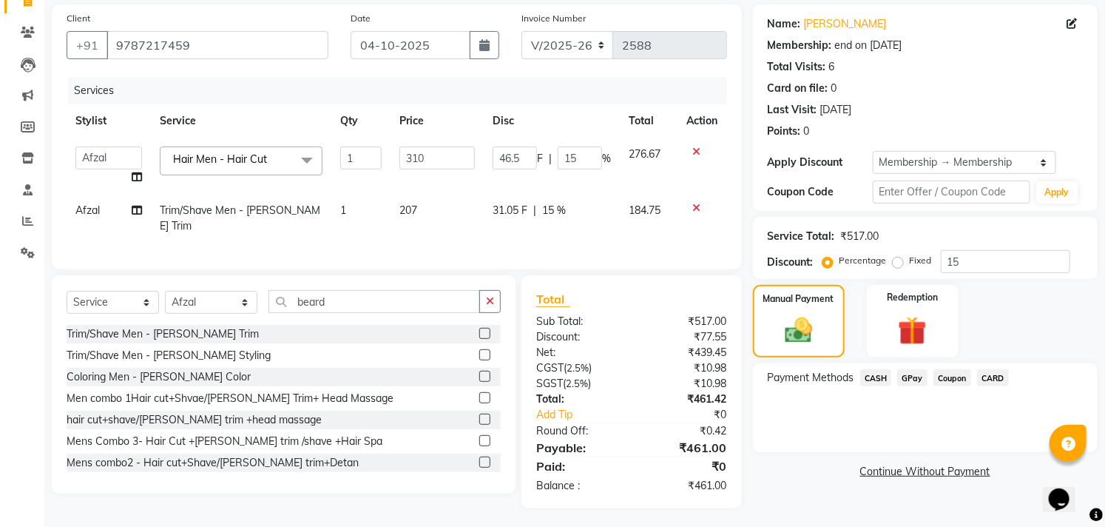
click at [916, 380] on span "GPay" at bounding box center [912, 377] width 30 height 17
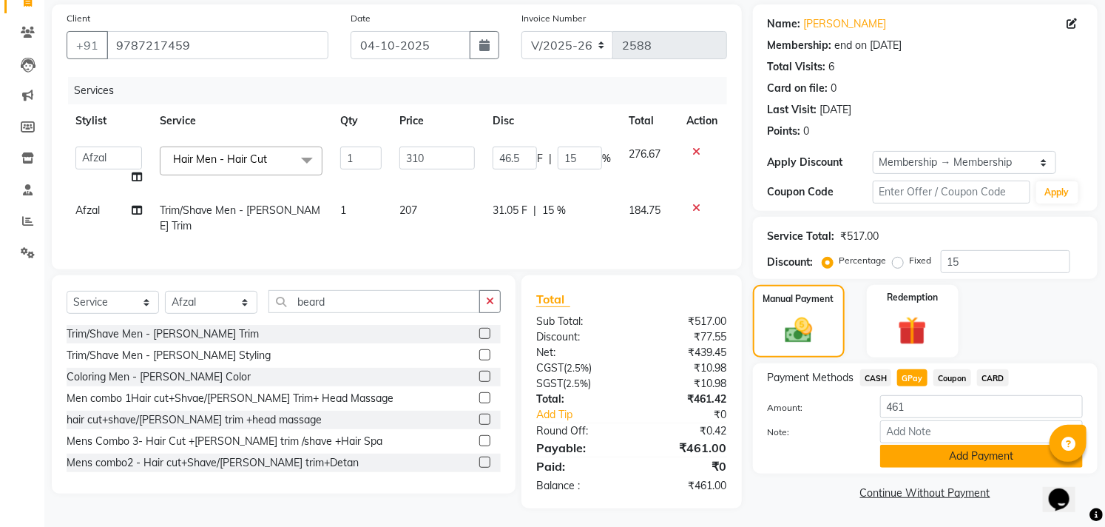
click at [957, 451] on button "Add Payment" at bounding box center [981, 456] width 203 height 23
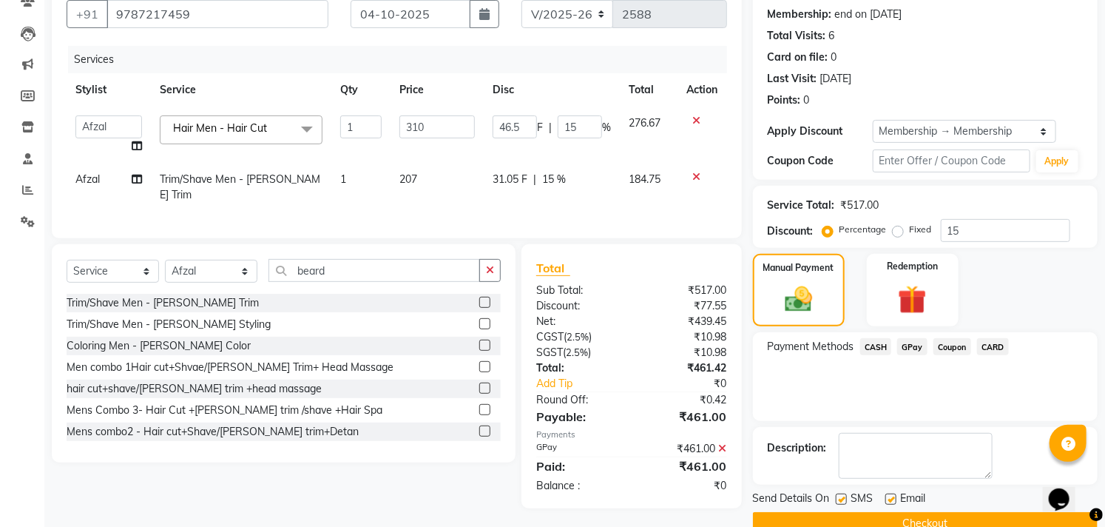
scroll to position [167, 0]
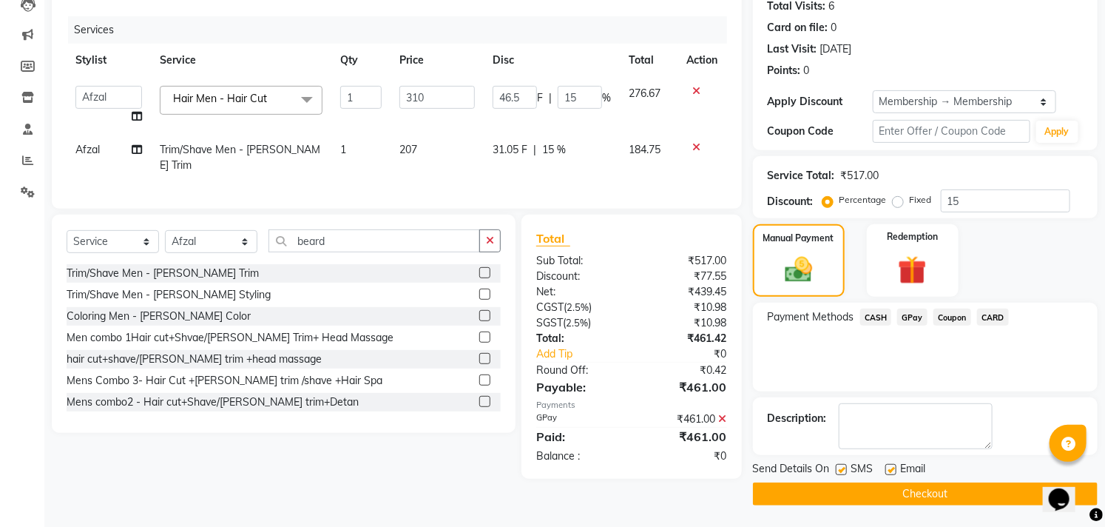
click at [892, 469] on label at bounding box center [891, 469] width 11 height 11
click at [892, 469] on input "checkbox" at bounding box center [891, 470] width 10 height 10
checkbox input "false"
click at [836, 466] on label at bounding box center [841, 469] width 11 height 11
click at [836, 466] on input "checkbox" at bounding box center [841, 470] width 10 height 10
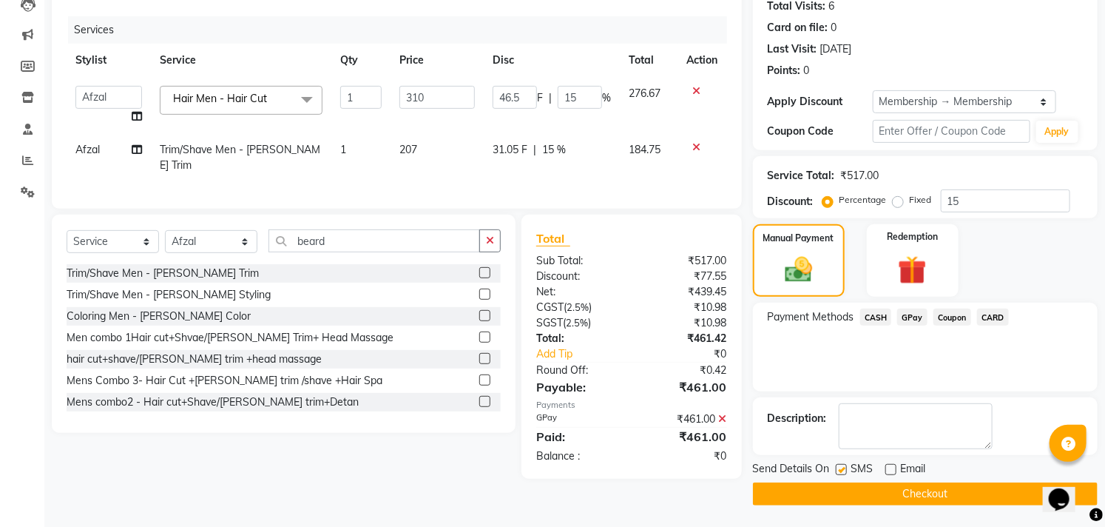
checkbox input "false"
click at [844, 492] on button "Checkout" at bounding box center [925, 493] width 345 height 23
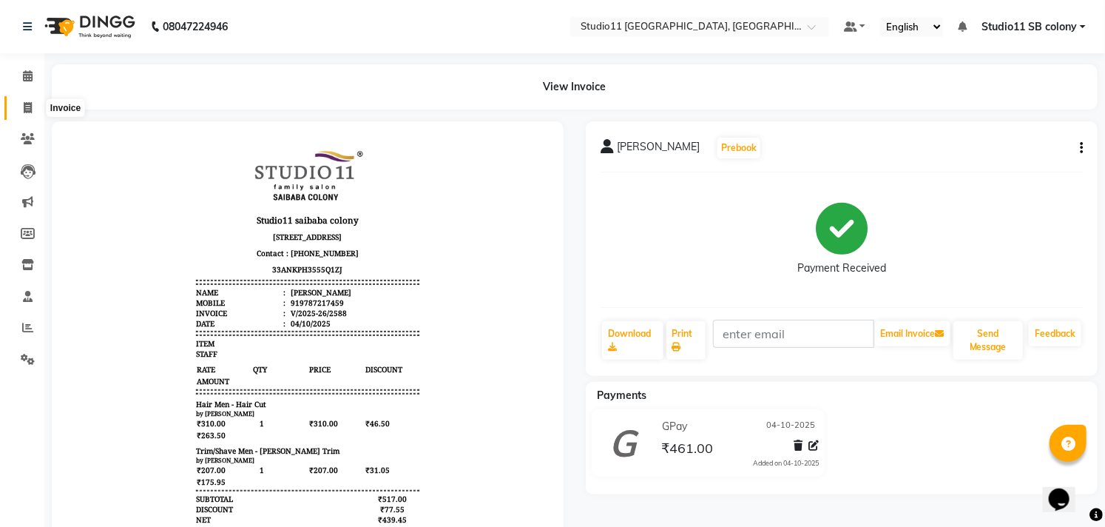
click at [30, 104] on icon at bounding box center [28, 107] width 8 height 11
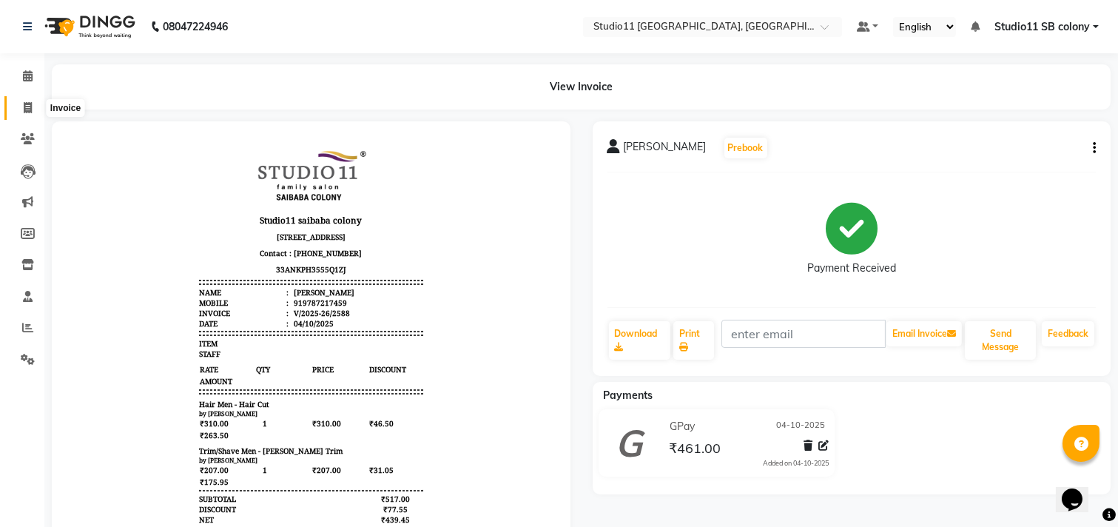
select select "7717"
select select "service"
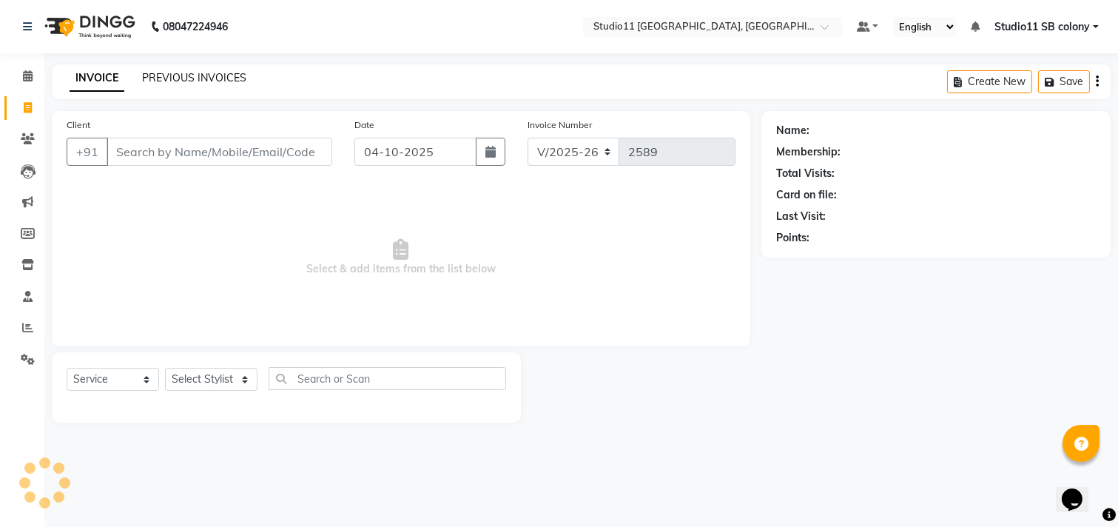
click at [192, 80] on link "PREVIOUS INVOICES" at bounding box center [194, 77] width 104 height 13
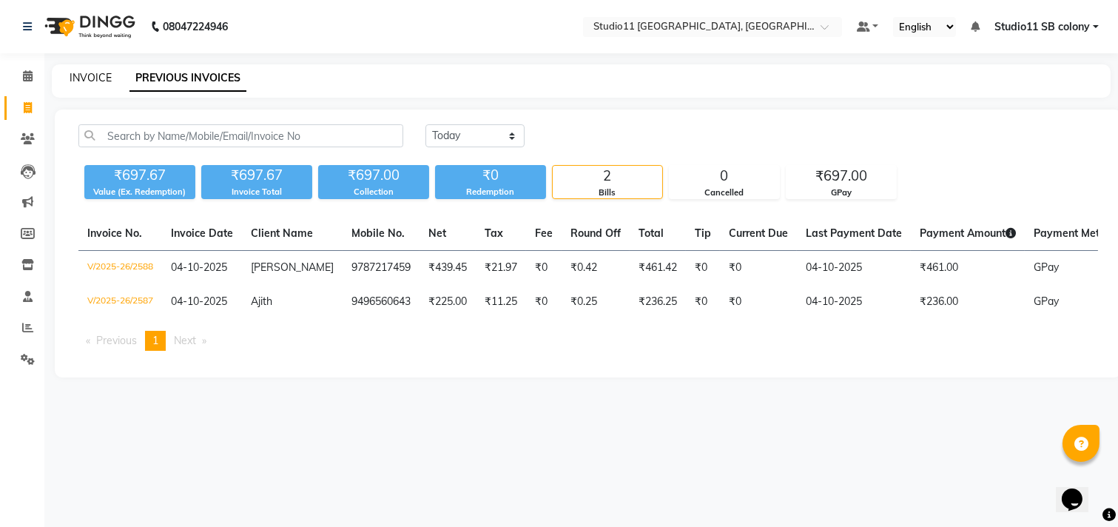
click at [75, 80] on link "INVOICE" at bounding box center [91, 77] width 42 height 13
select select "7717"
select select "service"
